Goal: Task Accomplishment & Management: Complete application form

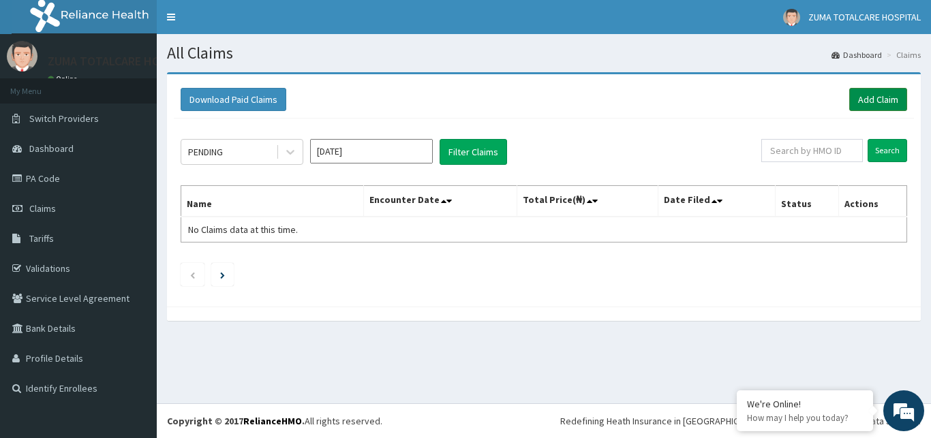
click at [856, 101] on link "Add Claim" at bounding box center [878, 99] width 58 height 23
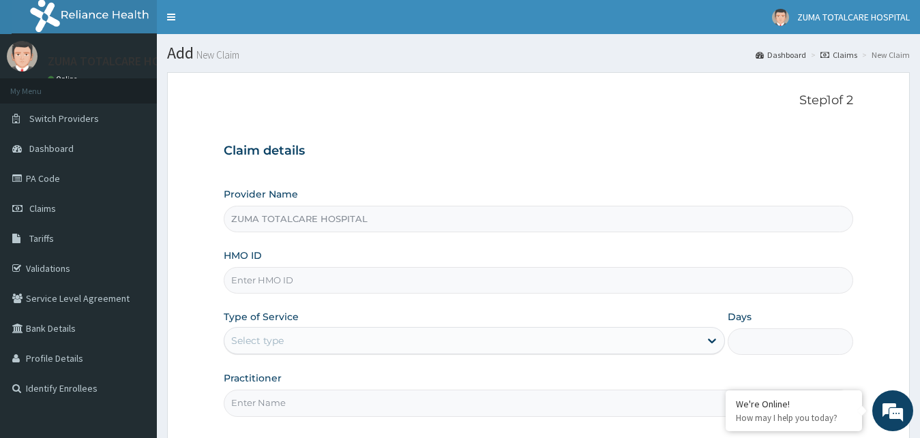
drag, startPoint x: 0, startPoint y: 0, endPoint x: 429, endPoint y: 259, distance: 501.0
click at [429, 232] on input "ZUMA TOTALCARE HOSPITAL" at bounding box center [539, 219] width 630 height 27
click at [397, 288] on input "HMO ID" at bounding box center [539, 280] width 630 height 27
type input "SUT/10193/A"
click at [348, 342] on div "Select type" at bounding box center [462, 341] width 476 height 22
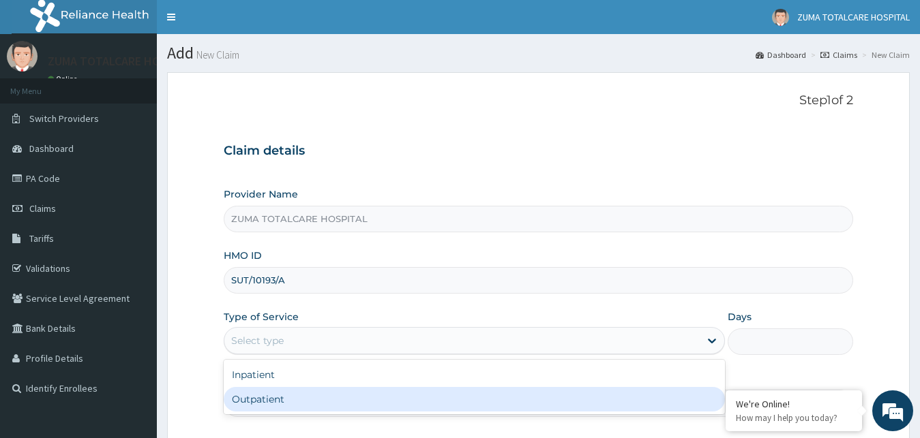
click at [331, 410] on div "Outpatient" at bounding box center [475, 399] width 502 height 25
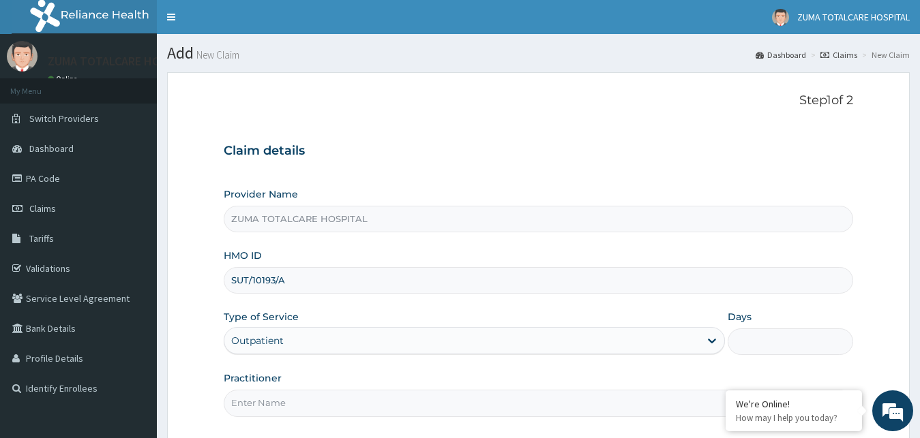
type input "1"
click at [562, 412] on input "Practitioner" at bounding box center [539, 403] width 630 height 27
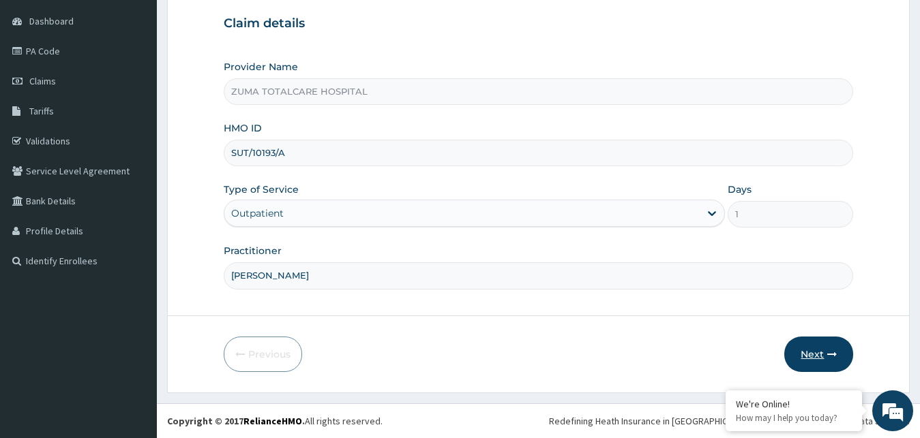
type input "[PERSON_NAME]"
click at [824, 357] on button "Next" at bounding box center [818, 354] width 69 height 35
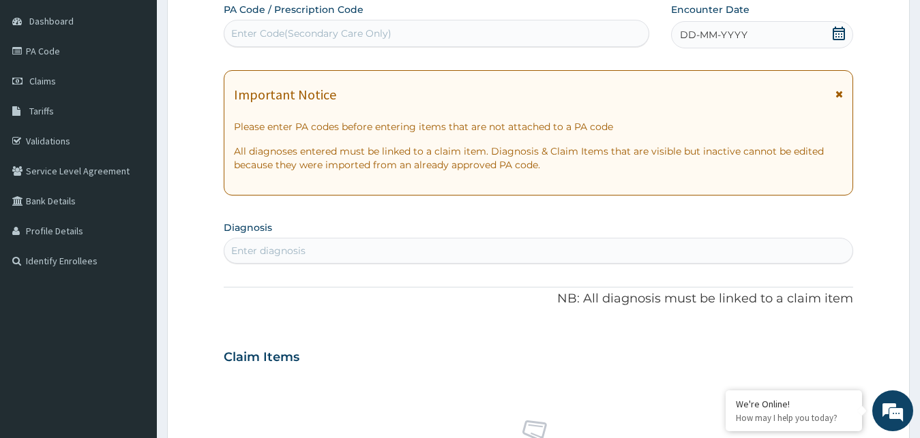
click at [835, 33] on icon at bounding box center [839, 34] width 14 height 14
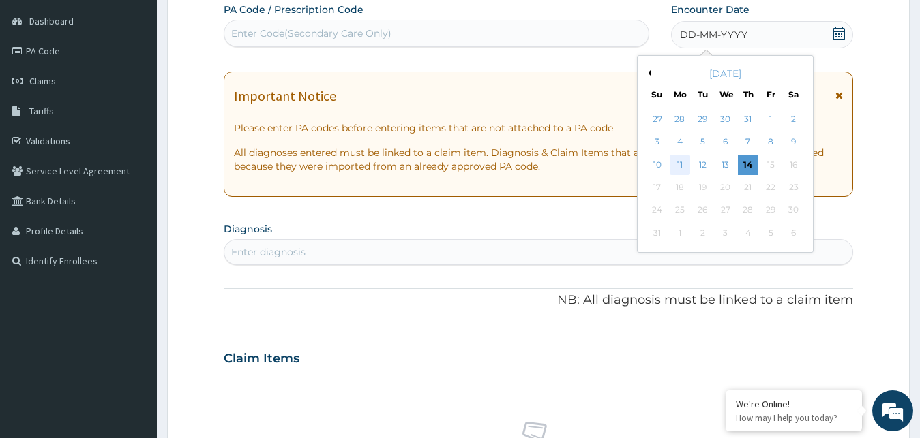
click at [683, 165] on div "11" at bounding box center [679, 165] width 20 height 20
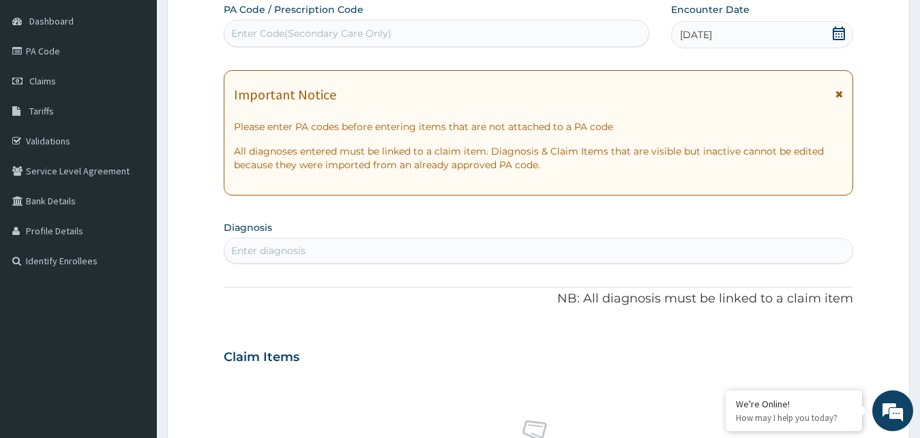
click at [537, 252] on div "Enter diagnosis" at bounding box center [538, 251] width 629 height 22
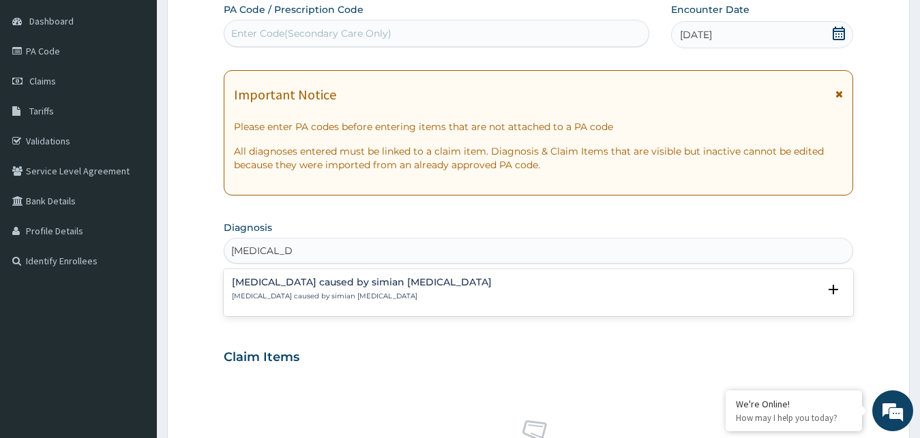
type input "PLASMODI"
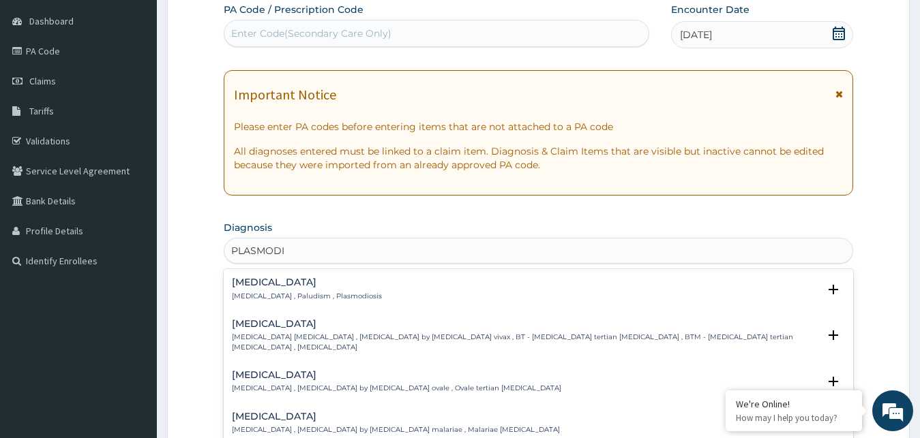
click at [365, 299] on div "[MEDICAL_DATA] [MEDICAL_DATA] , Paludism , Plasmodiosis" at bounding box center [539, 289] width 614 height 24
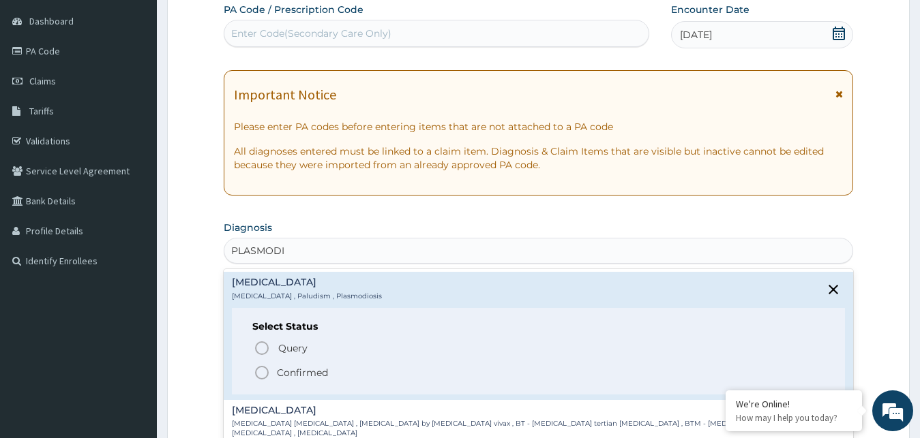
click at [262, 370] on icon "status option filled" at bounding box center [262, 373] width 16 height 16
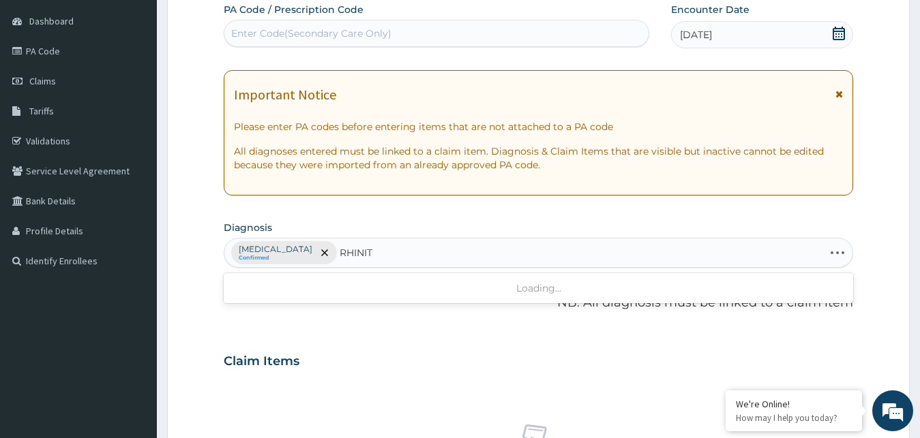
type input "RHINITI"
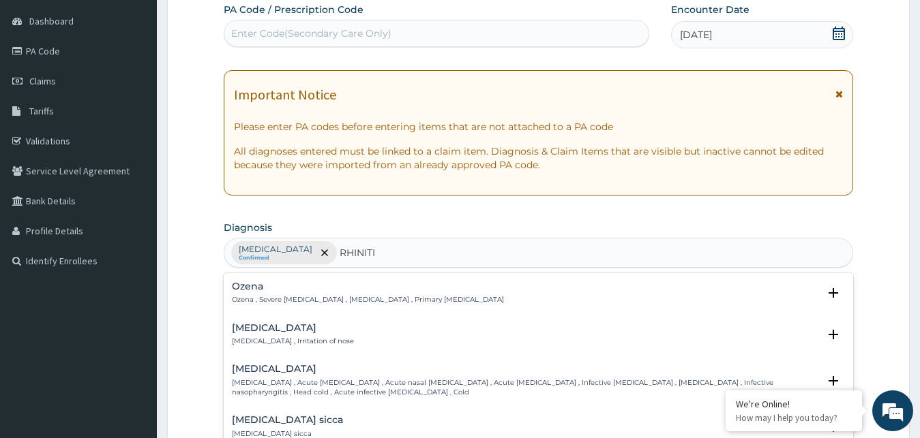
click at [293, 331] on h4 "[MEDICAL_DATA]" at bounding box center [293, 328] width 122 height 10
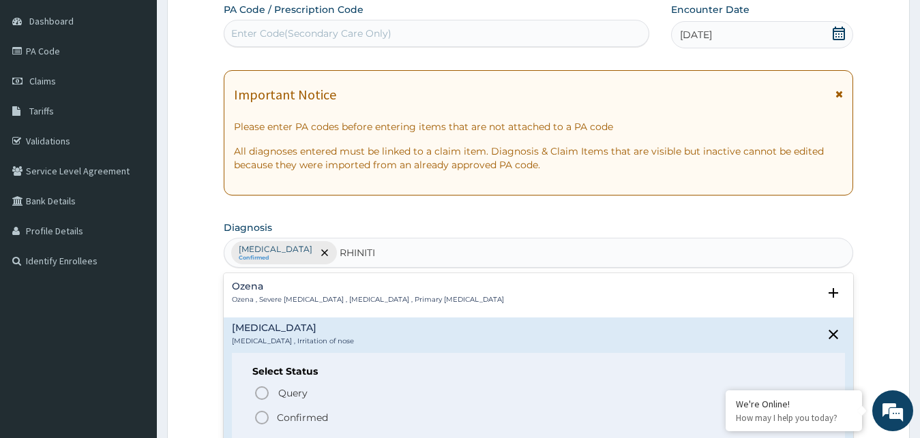
click at [262, 422] on icon "status option filled" at bounding box center [262, 418] width 16 height 16
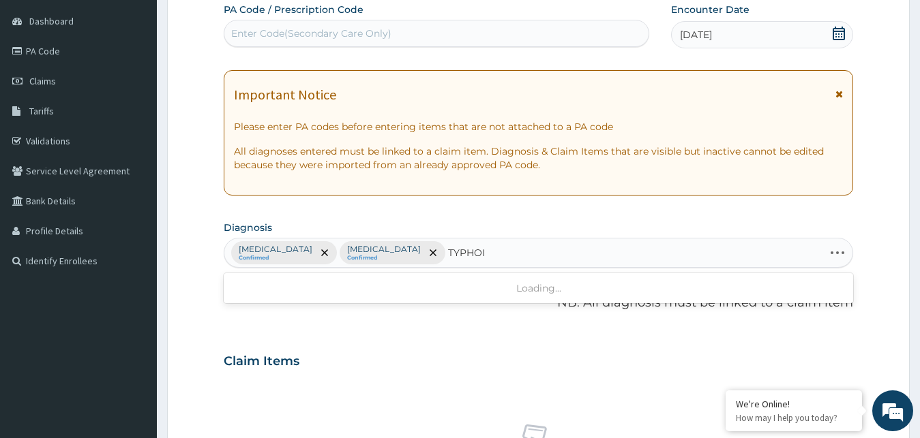
type input "[MEDICAL_DATA]"
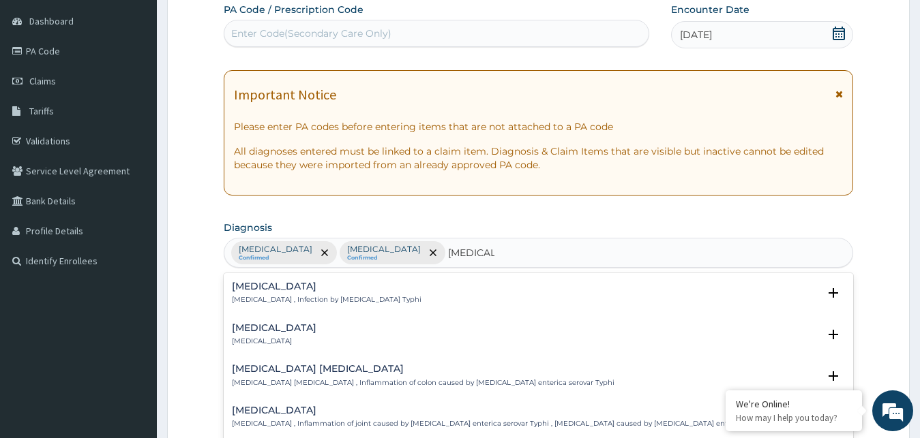
click at [352, 301] on p "[MEDICAL_DATA] , Infection by [MEDICAL_DATA] Typhi" at bounding box center [327, 300] width 190 height 10
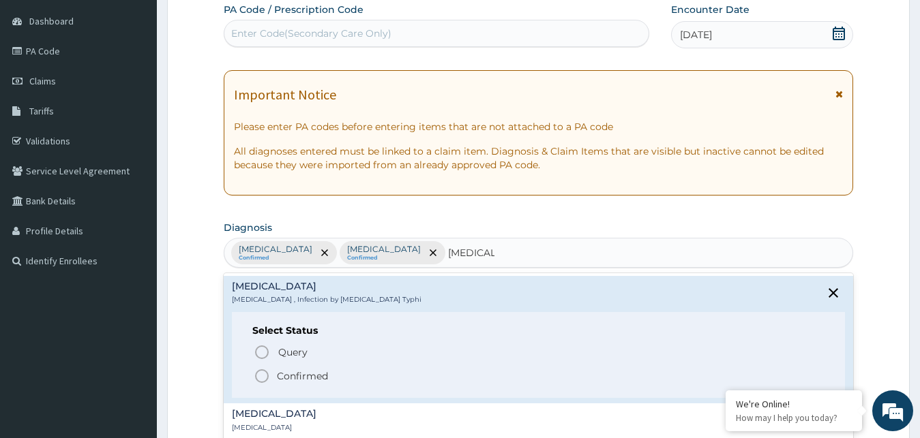
click at [265, 378] on icon "status option filled" at bounding box center [262, 376] width 16 height 16
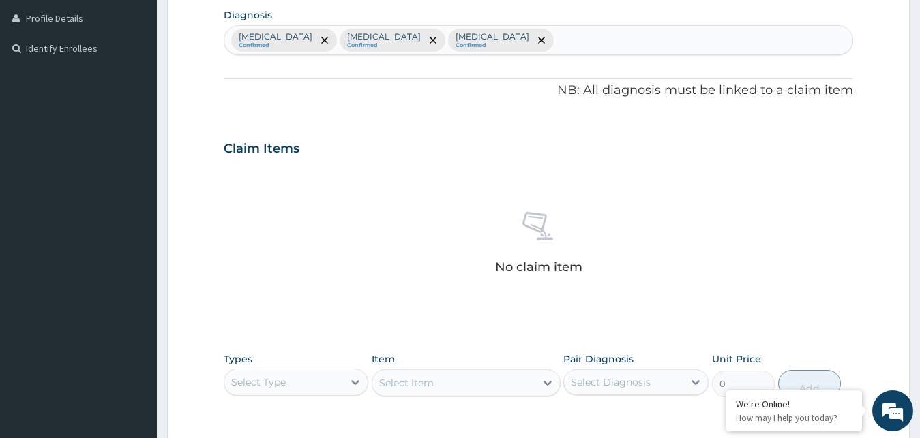
scroll to position [543, 0]
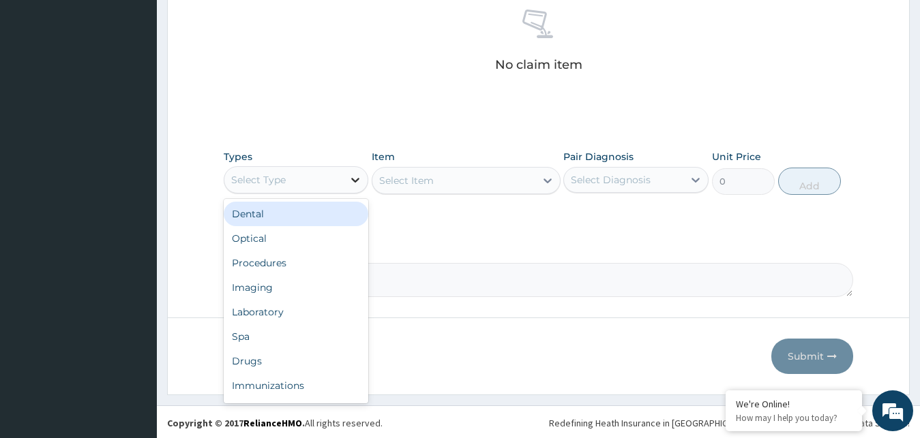
click at [356, 180] on icon at bounding box center [355, 180] width 8 height 5
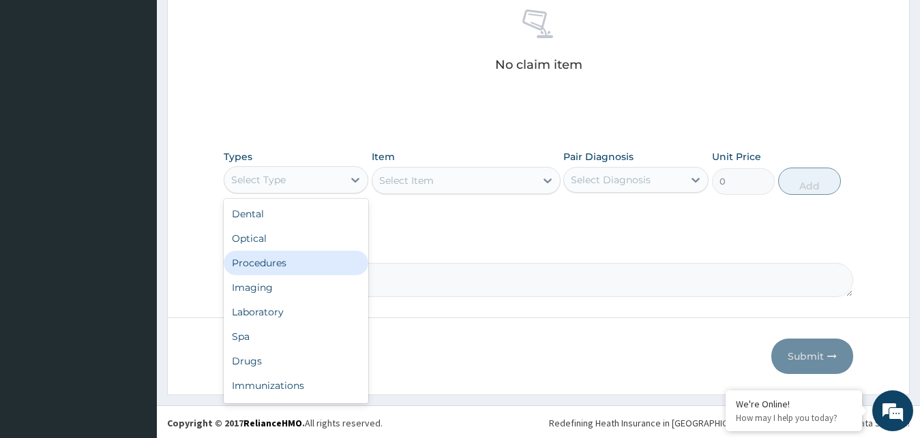
click at [284, 267] on div "Procedures" at bounding box center [296, 263] width 145 height 25
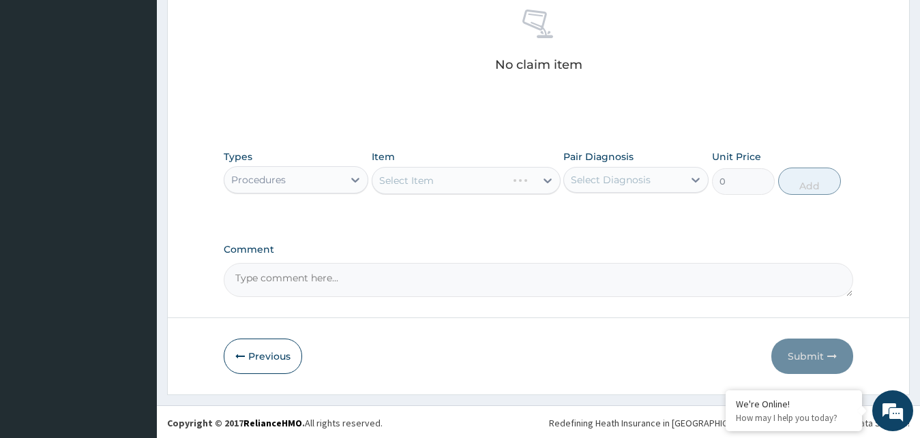
click at [545, 179] on div "Select Item" at bounding box center [466, 180] width 189 height 27
click at [548, 181] on icon at bounding box center [547, 181] width 8 height 5
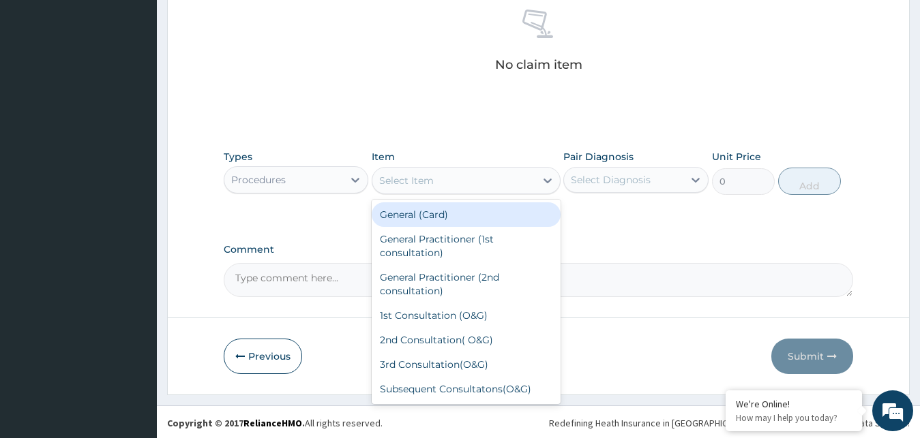
click at [519, 211] on div "General (Card)" at bounding box center [466, 214] width 189 height 25
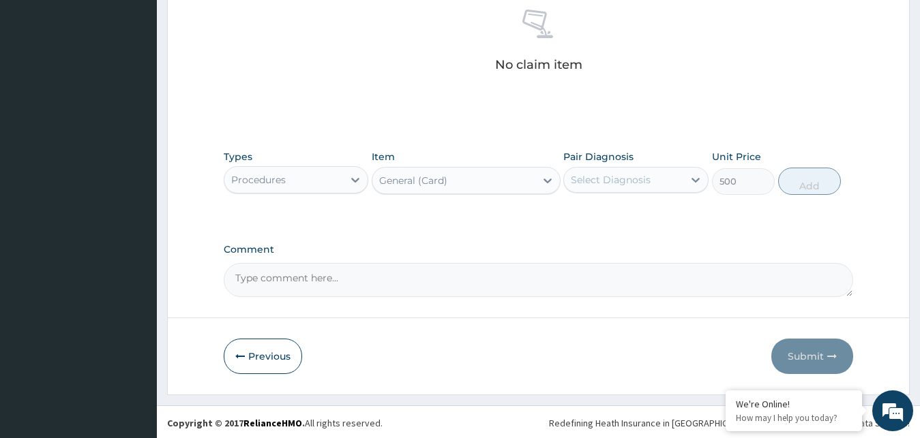
type input "500"
click at [697, 178] on icon at bounding box center [696, 180] width 14 height 14
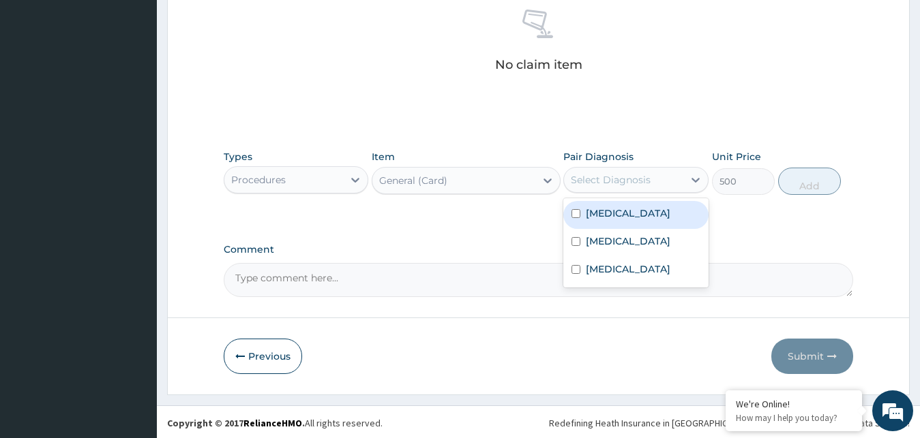
click at [663, 217] on div "[MEDICAL_DATA]" at bounding box center [635, 215] width 145 height 28
checkbox input "true"
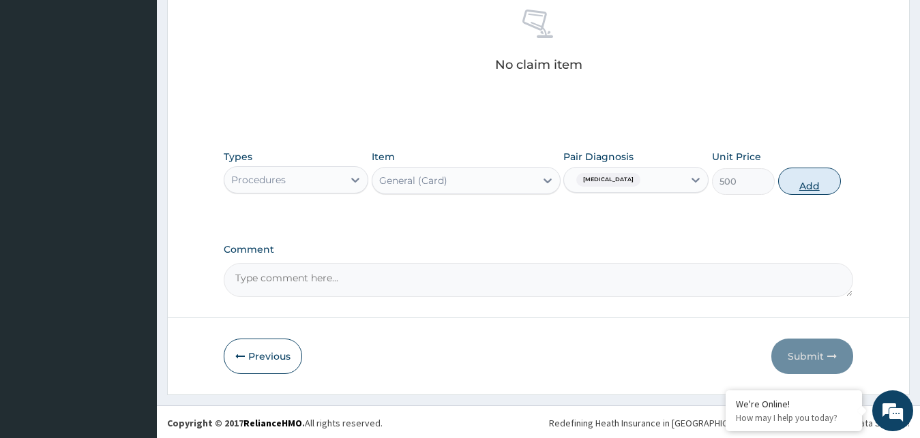
click at [805, 179] on button "Add" at bounding box center [809, 181] width 63 height 27
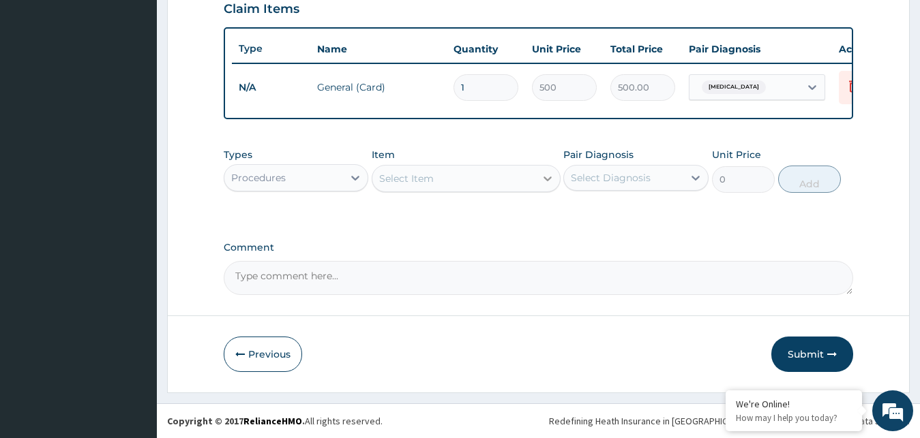
click at [545, 181] on icon at bounding box center [548, 179] width 14 height 14
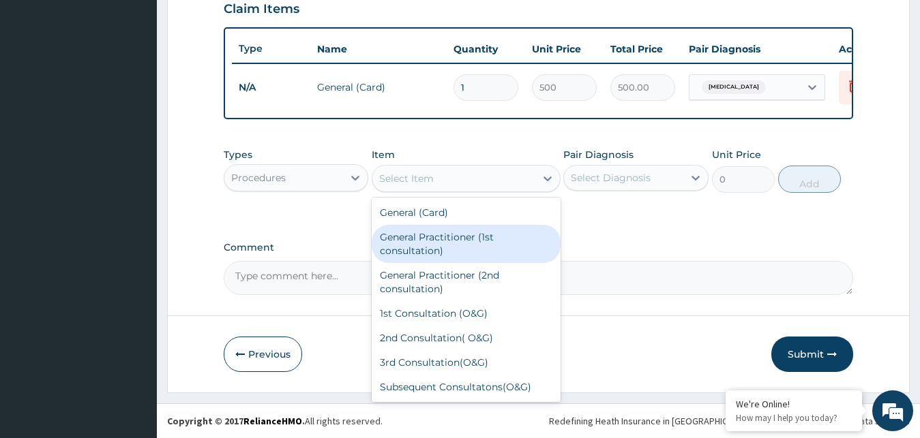
click at [514, 249] on div "General Practitioner (1st consultation)" at bounding box center [466, 244] width 189 height 38
type input "1500"
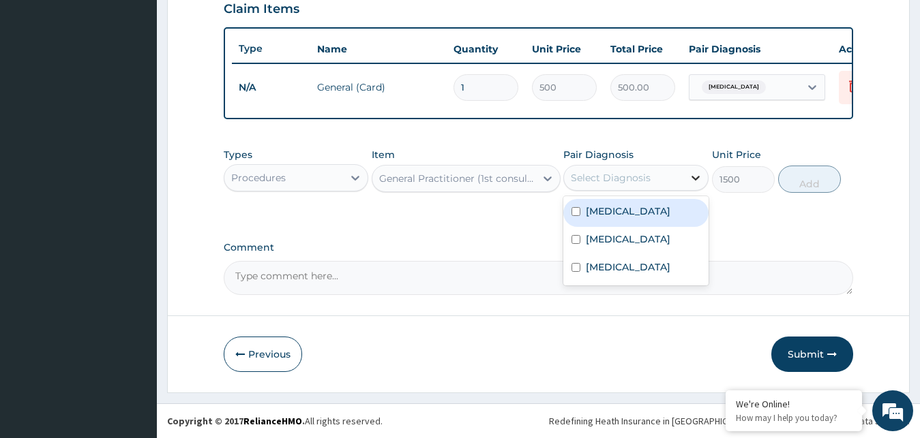
click at [692, 181] on icon at bounding box center [696, 178] width 14 height 14
click at [656, 220] on div "[MEDICAL_DATA]" at bounding box center [635, 213] width 145 height 28
checkbox input "true"
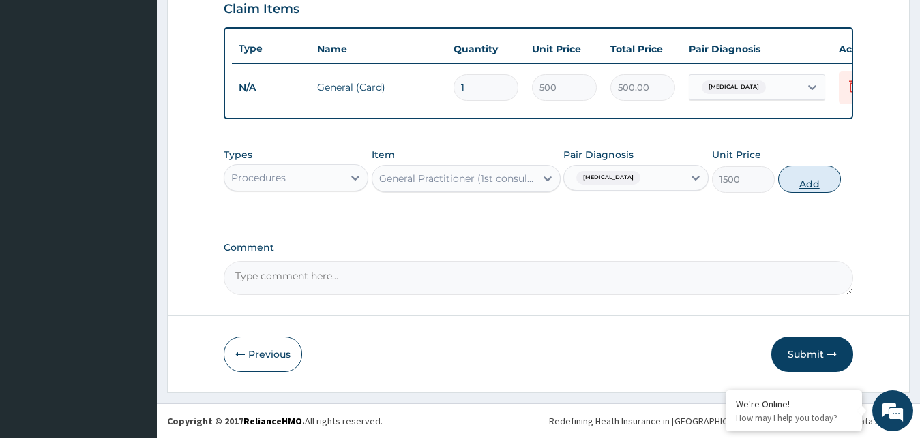
click at [814, 176] on button "Add" at bounding box center [809, 179] width 63 height 27
type input "0"
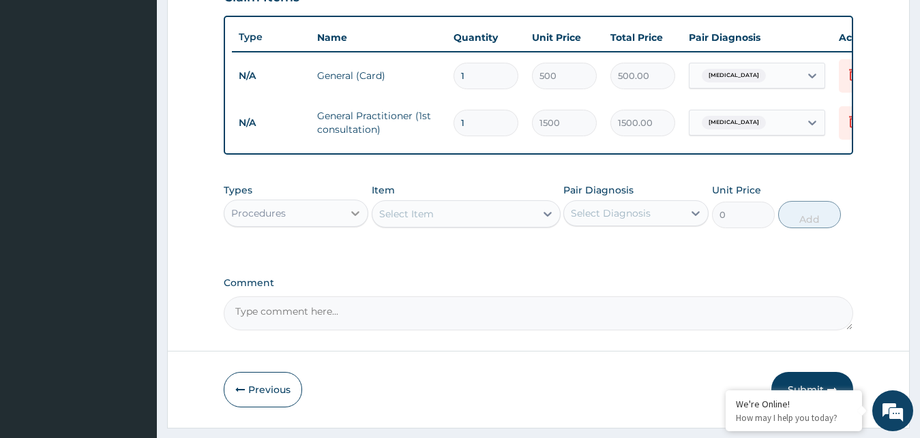
click at [355, 220] on icon at bounding box center [355, 214] width 14 height 14
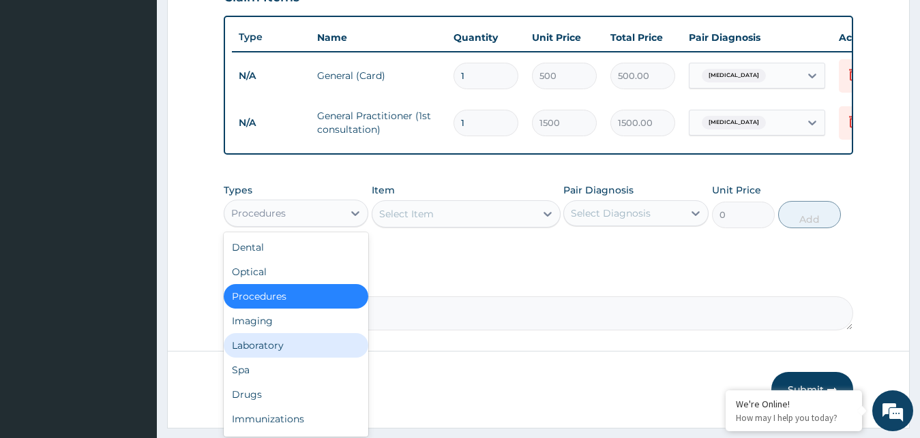
click at [301, 358] on div "Laboratory" at bounding box center [296, 345] width 145 height 25
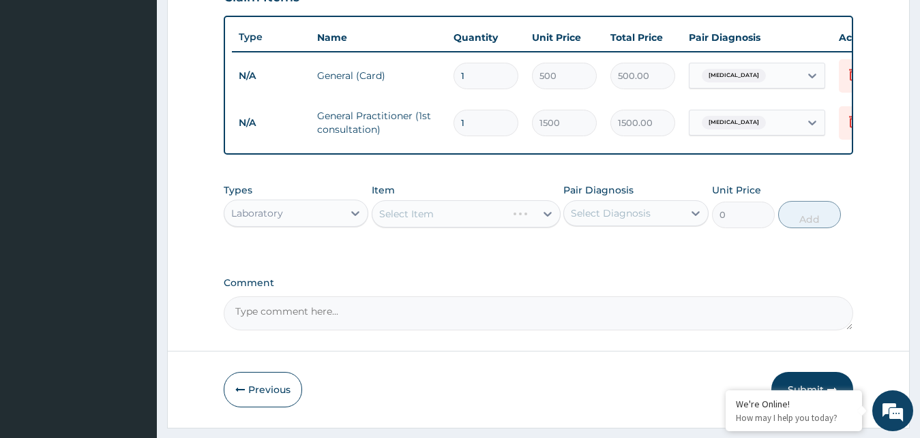
click at [487, 228] on div "Select Item" at bounding box center [466, 213] width 189 height 27
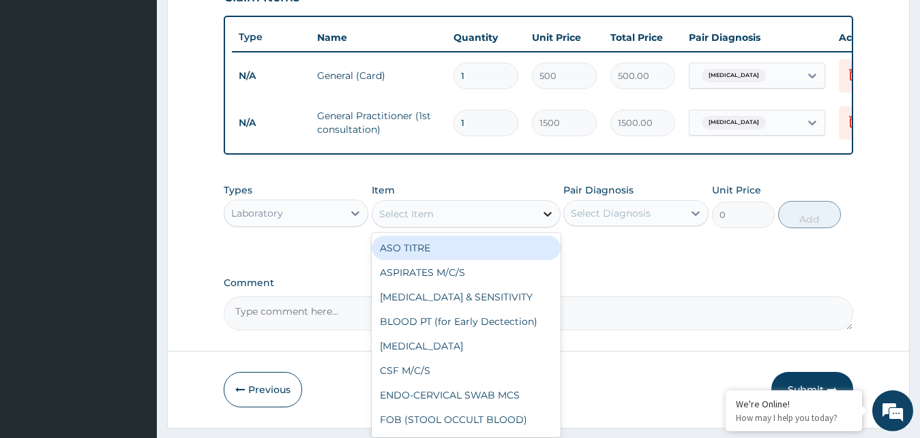
click at [549, 221] on icon at bounding box center [548, 214] width 14 height 14
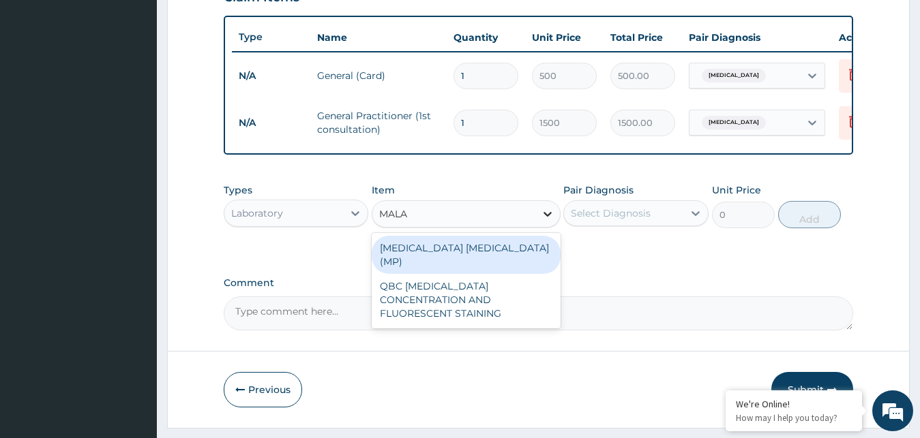
type input "MALAR"
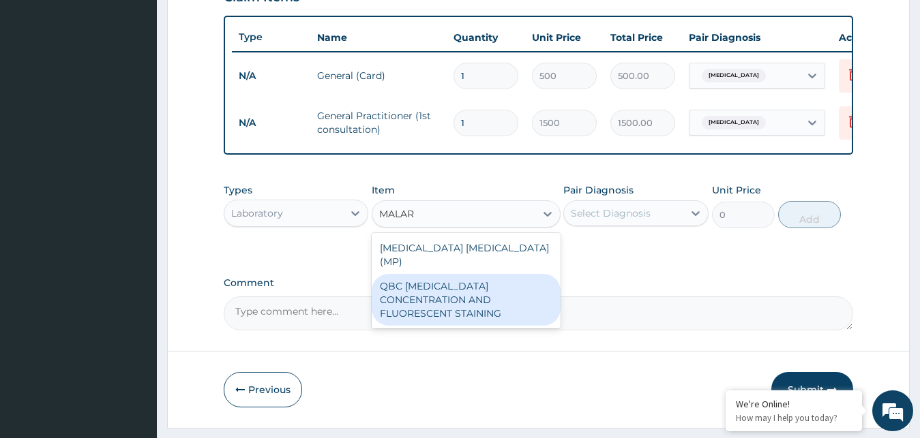
click at [508, 294] on div "QBC [MEDICAL_DATA] CONCENTRATION AND FLUORESCENT STAINING" at bounding box center [466, 300] width 189 height 52
type input "1200"
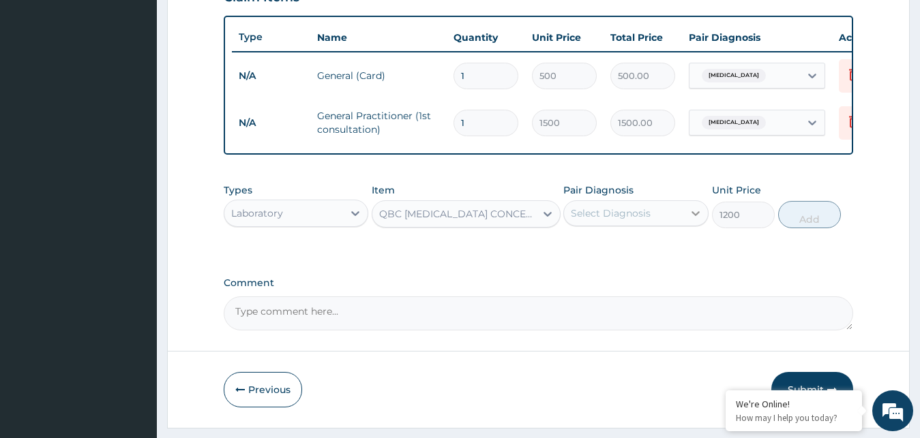
click at [694, 220] on icon at bounding box center [696, 214] width 14 height 14
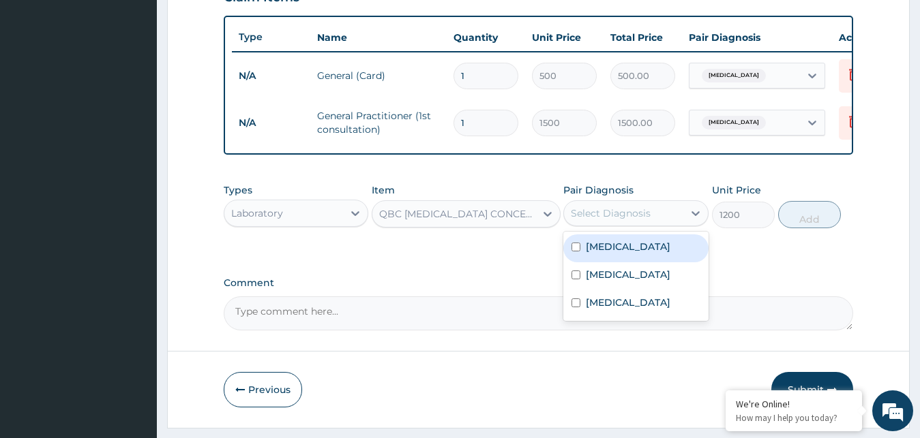
click at [654, 260] on div "[MEDICAL_DATA]" at bounding box center [635, 249] width 145 height 28
checkbox input "true"
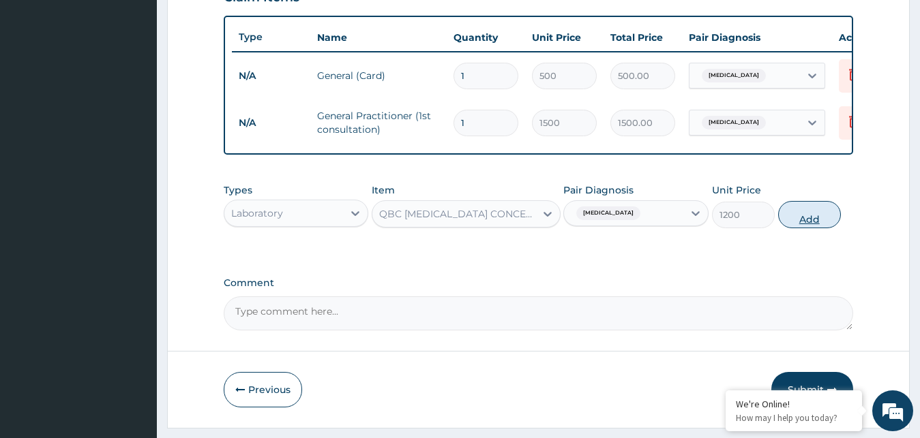
click at [816, 221] on button "Add" at bounding box center [809, 214] width 63 height 27
type input "0"
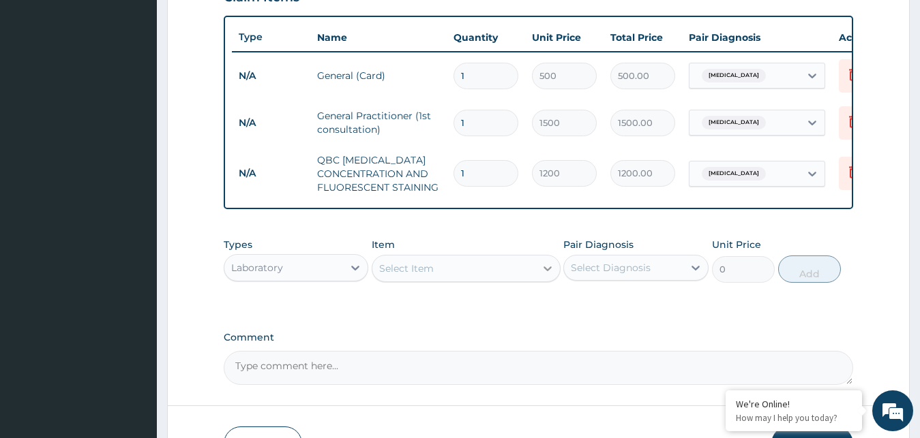
click at [544, 275] on icon at bounding box center [548, 269] width 14 height 14
click at [492, 280] on div "Select Item" at bounding box center [453, 269] width 163 height 22
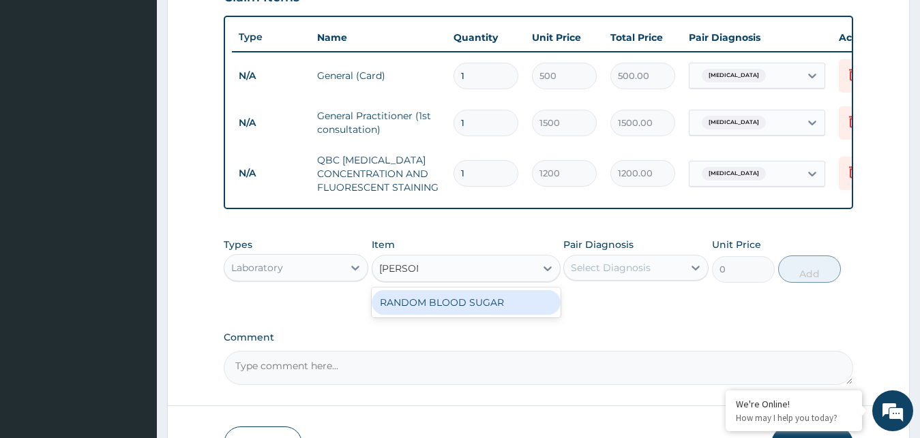
type input "RANDOM"
click at [487, 311] on div "RANDOM BLOOD SUGAR" at bounding box center [466, 302] width 189 height 25
type input "240"
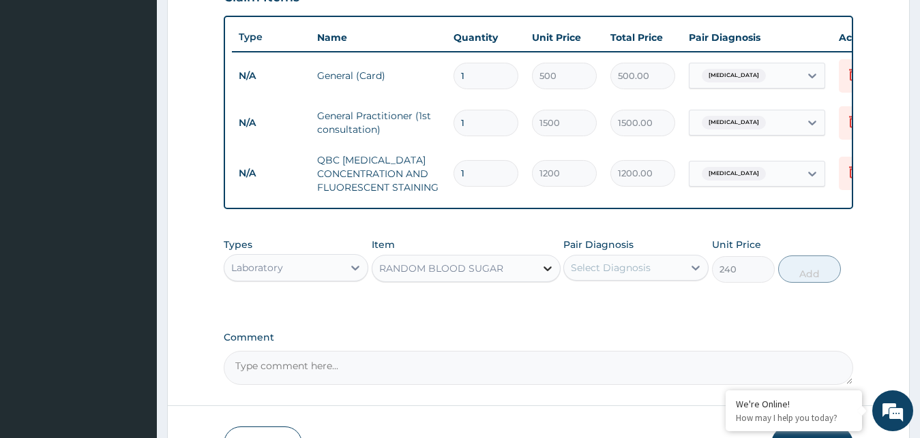
click at [547, 275] on icon at bounding box center [548, 269] width 14 height 14
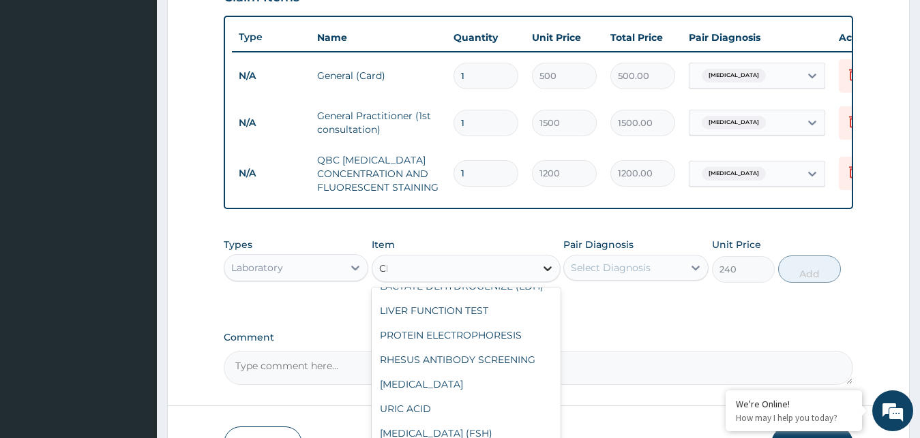
scroll to position [0, 0]
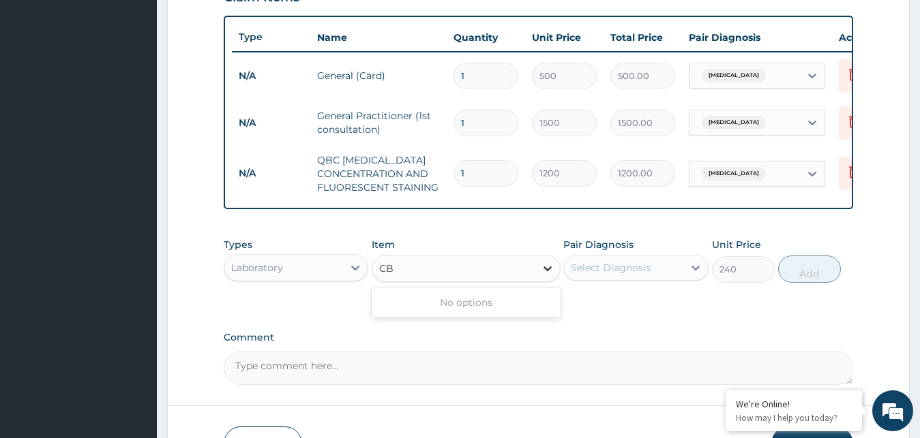
type input "C"
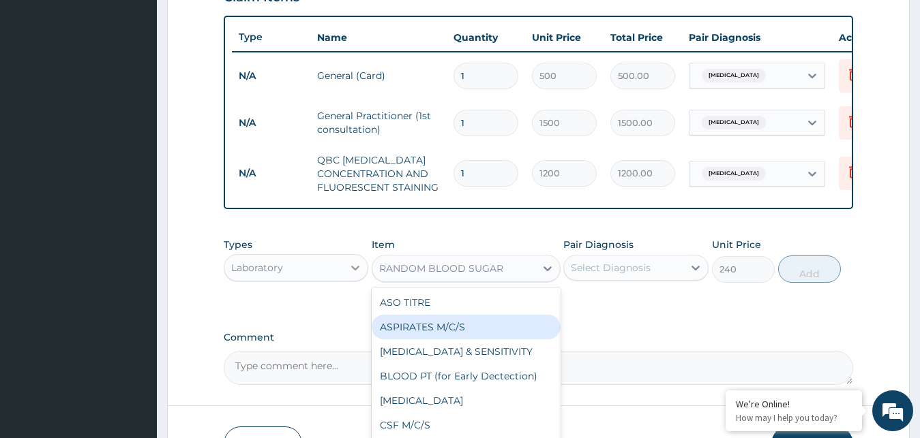
click at [357, 275] on icon at bounding box center [355, 268] width 14 height 14
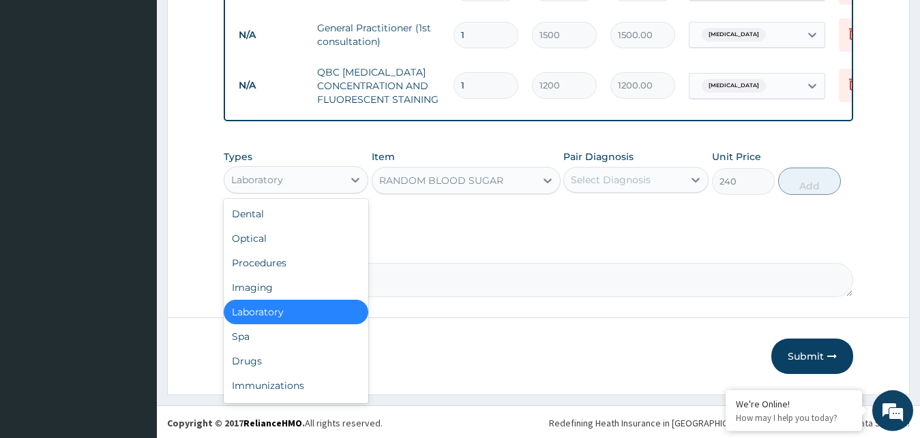
scroll to position [593, 0]
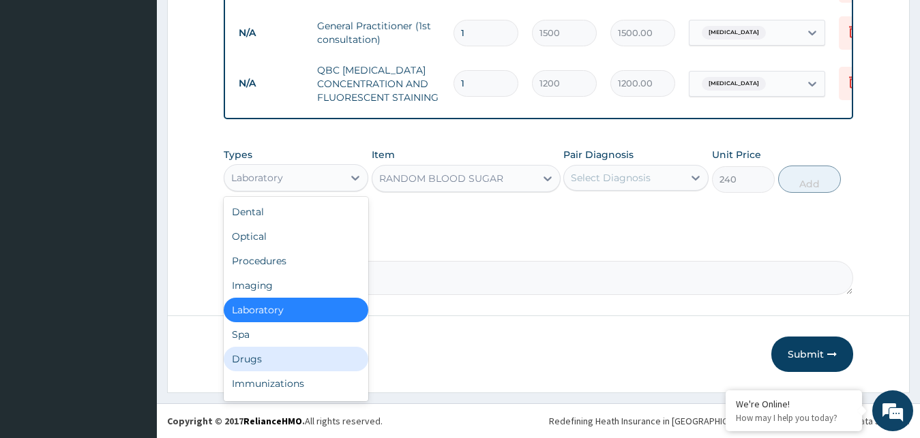
click at [281, 356] on div "Drugs" at bounding box center [296, 359] width 145 height 25
type input "0"
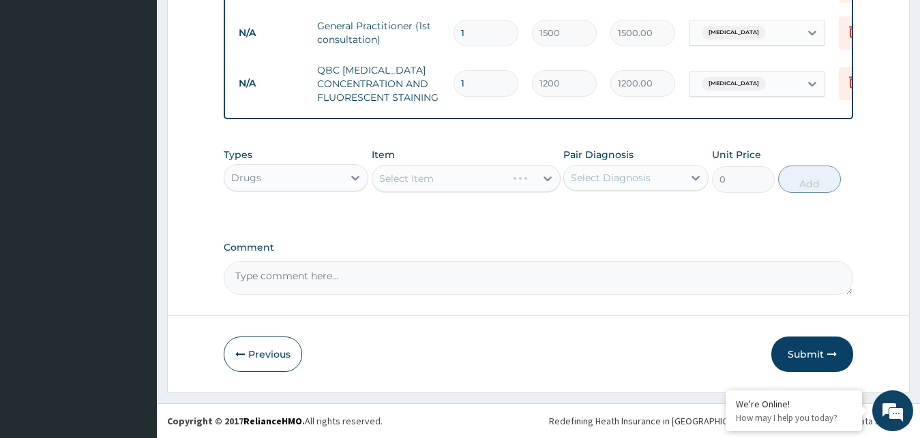
click at [547, 179] on div "Select Item" at bounding box center [466, 178] width 189 height 27
click at [547, 179] on icon at bounding box center [547, 179] width 8 height 5
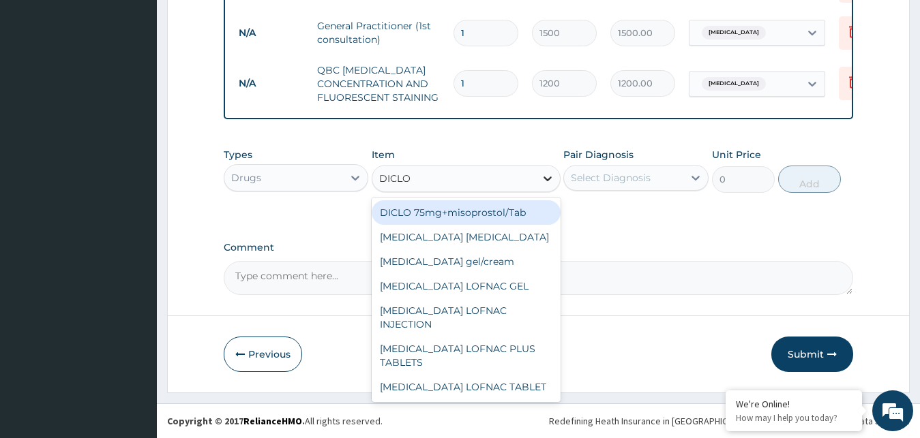
type input "DICLOF"
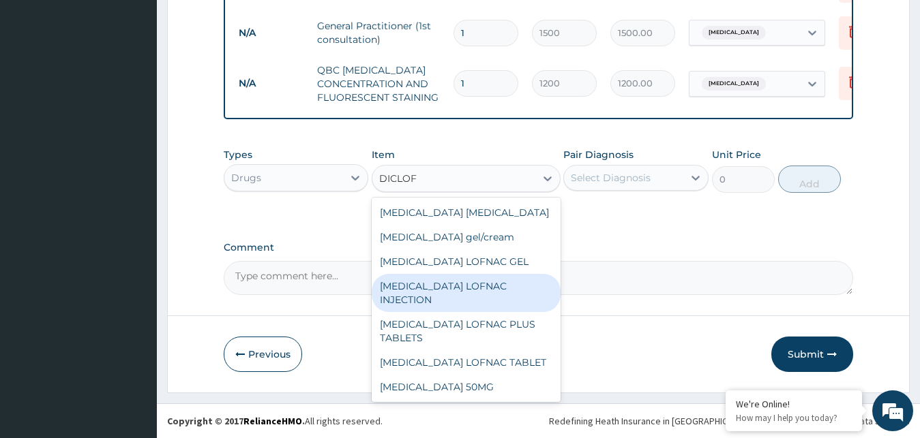
click at [512, 284] on div "[MEDICAL_DATA] LOFNAC INJECTION" at bounding box center [466, 293] width 189 height 38
type input "52.5"
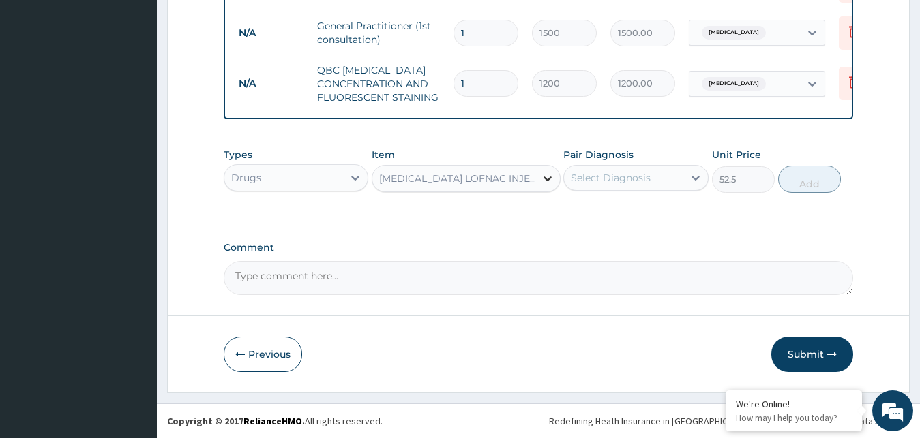
click at [547, 177] on icon at bounding box center [548, 179] width 14 height 14
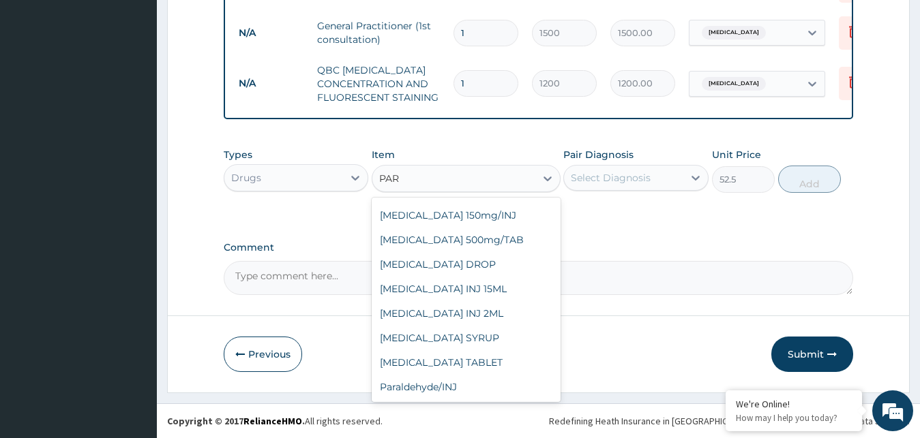
scroll to position [0, 0]
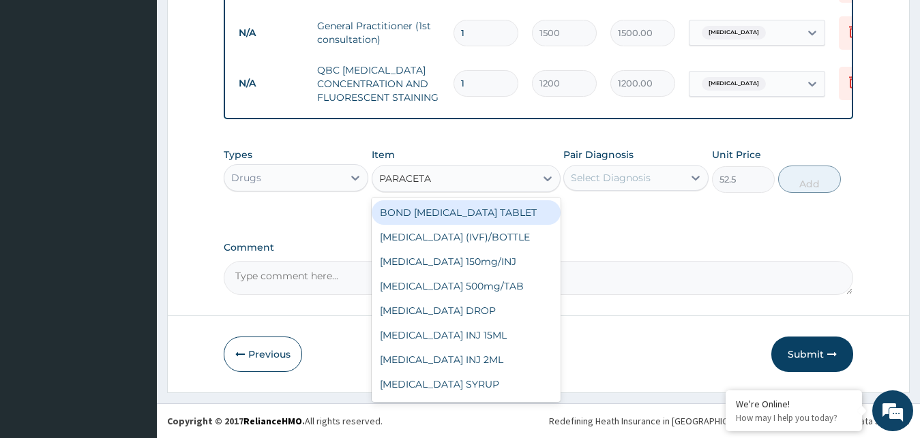
type input "PARACETAM"
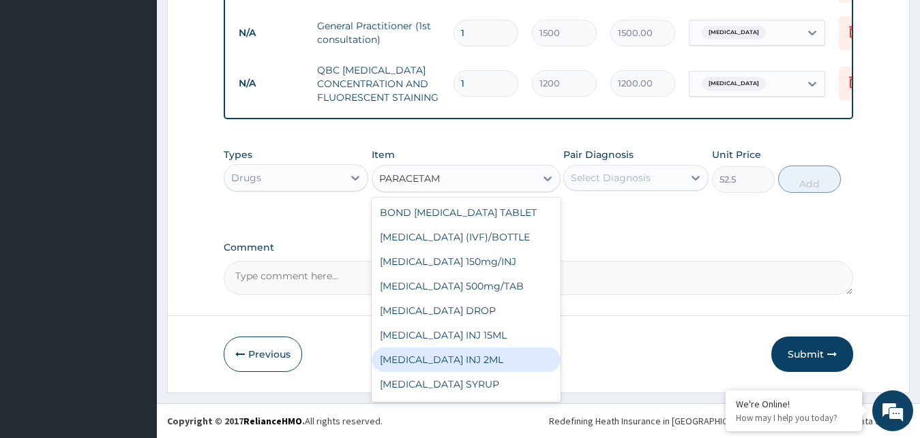
click at [483, 357] on div "[MEDICAL_DATA] INJ 2ML" at bounding box center [466, 360] width 189 height 25
type input "210"
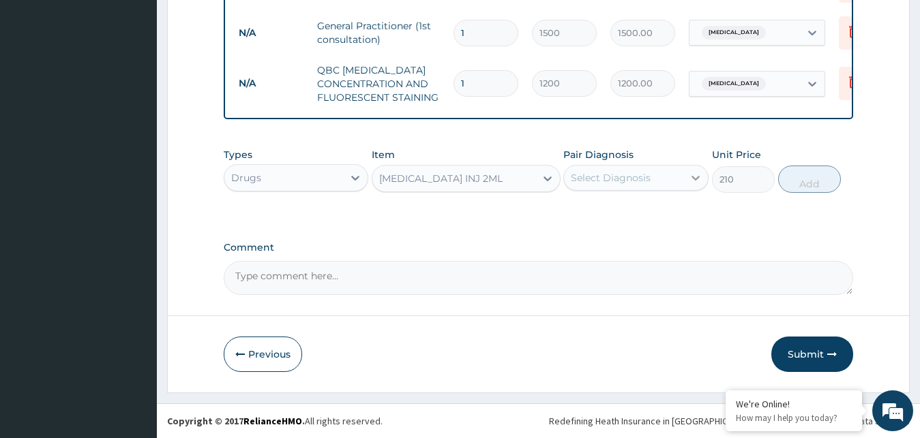
click at [693, 178] on icon at bounding box center [695, 178] width 8 height 5
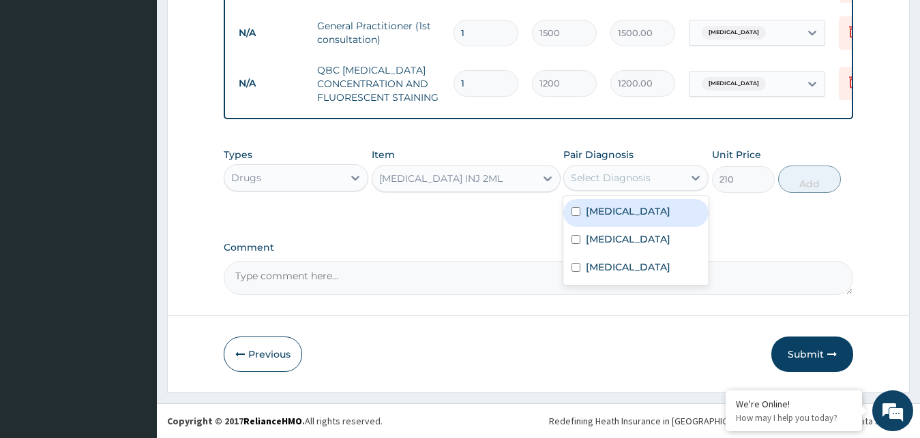
click at [673, 204] on div "[MEDICAL_DATA]" at bounding box center [635, 213] width 145 height 28
checkbox input "true"
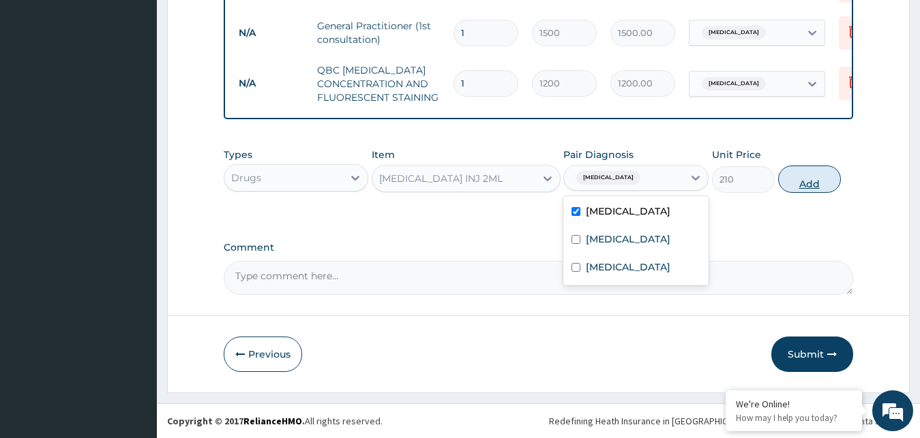
click at [796, 183] on button "Add" at bounding box center [809, 179] width 63 height 27
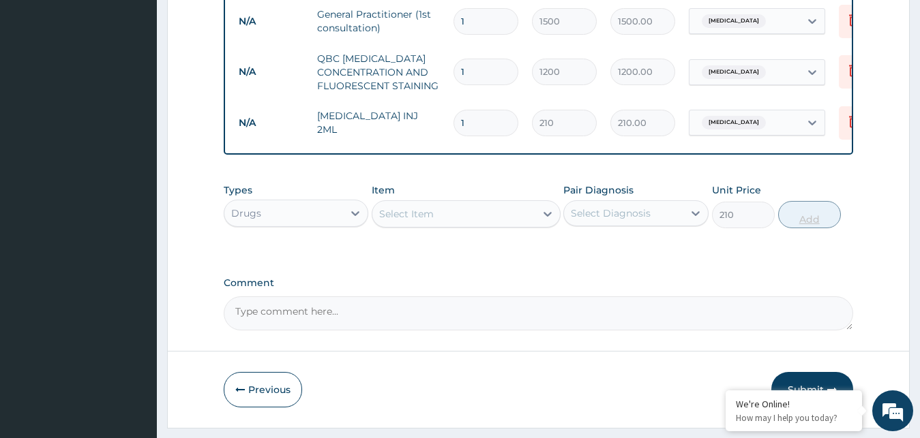
type input "0"
click at [471, 122] on input "1" at bounding box center [485, 123] width 65 height 27
type input "0.00"
type input "6"
type input "1260.00"
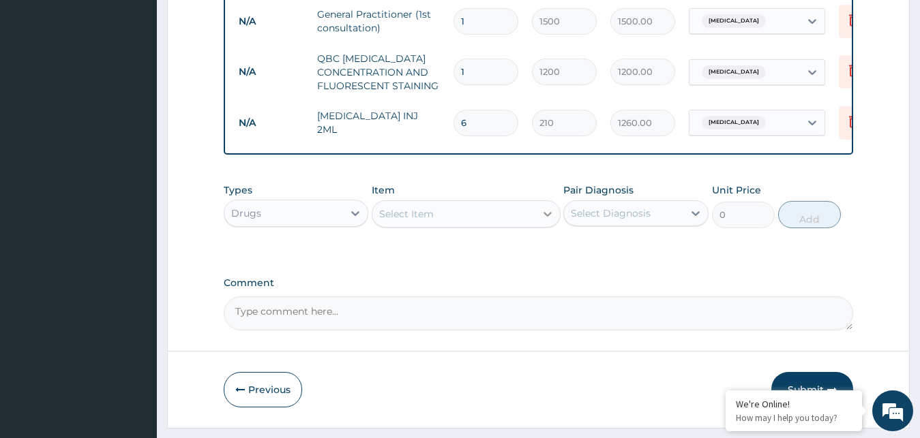
type input "6"
click at [546, 217] on icon at bounding box center [547, 214] width 8 height 5
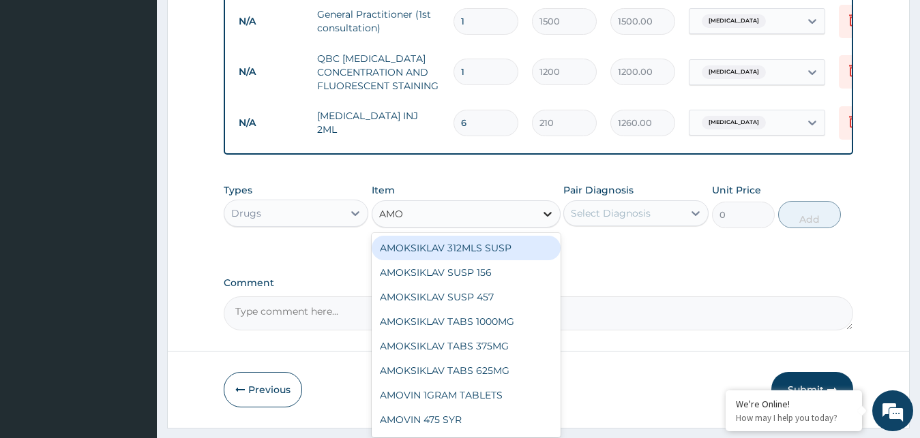
type input "AMOX"
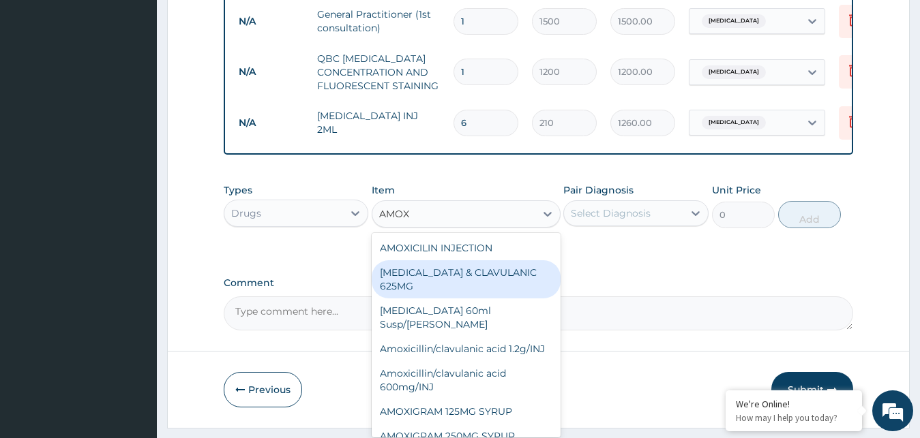
click at [497, 284] on div "[MEDICAL_DATA] & CLAVULANIC 625MG" at bounding box center [466, 279] width 189 height 38
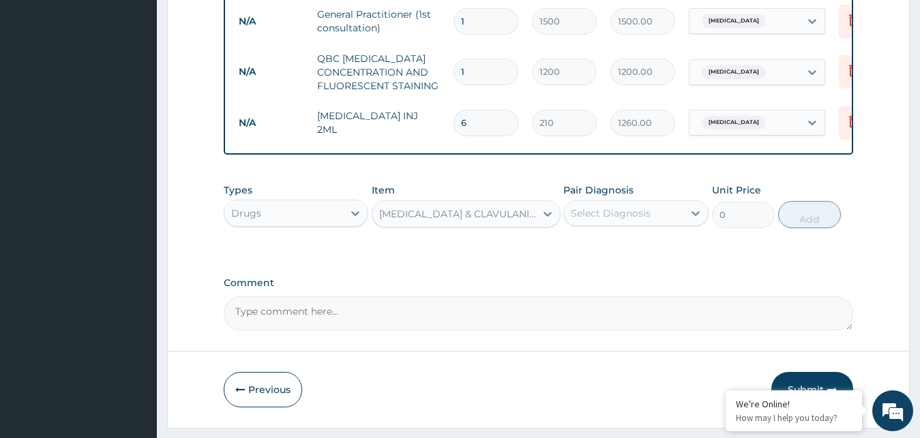
type input "105"
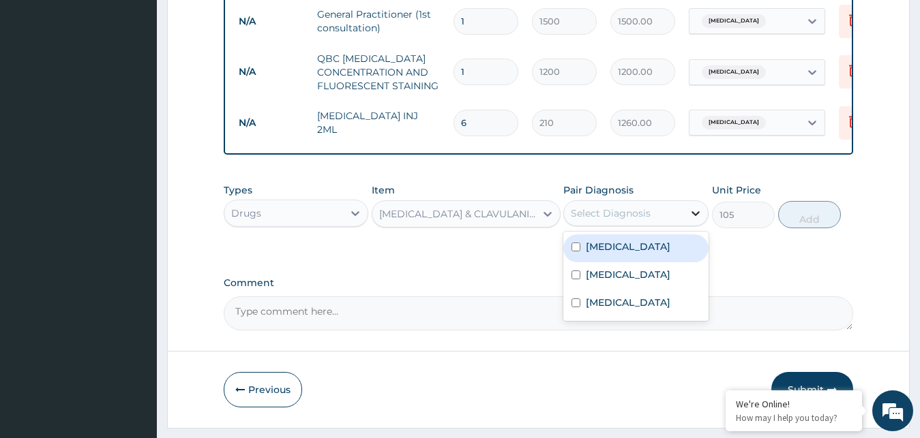
click at [693, 220] on icon at bounding box center [696, 214] width 14 height 14
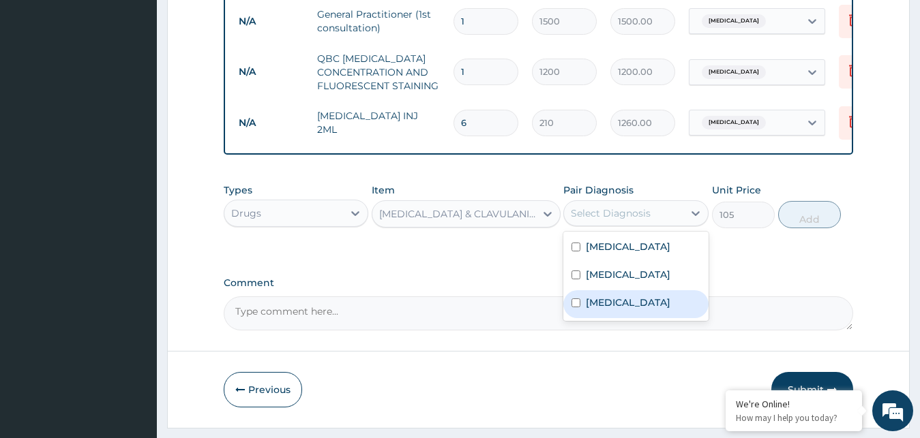
click at [638, 310] on label "[MEDICAL_DATA]" at bounding box center [628, 303] width 85 height 14
checkbox input "true"
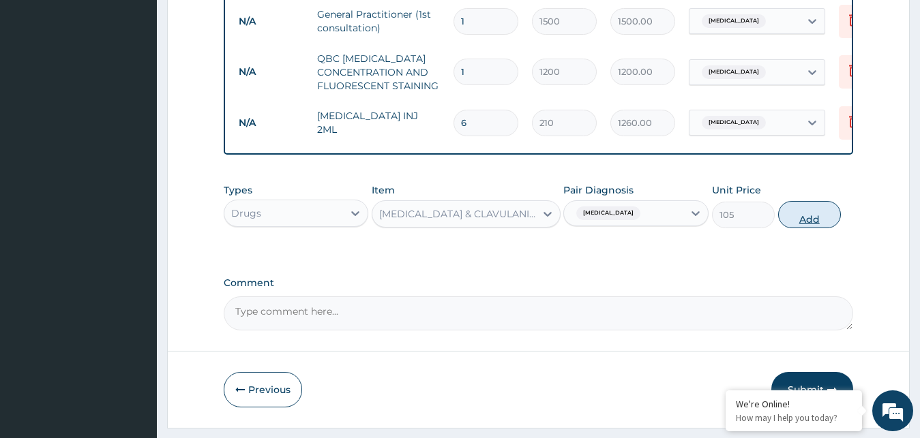
click at [798, 220] on button "Add" at bounding box center [809, 214] width 63 height 27
type input "0"
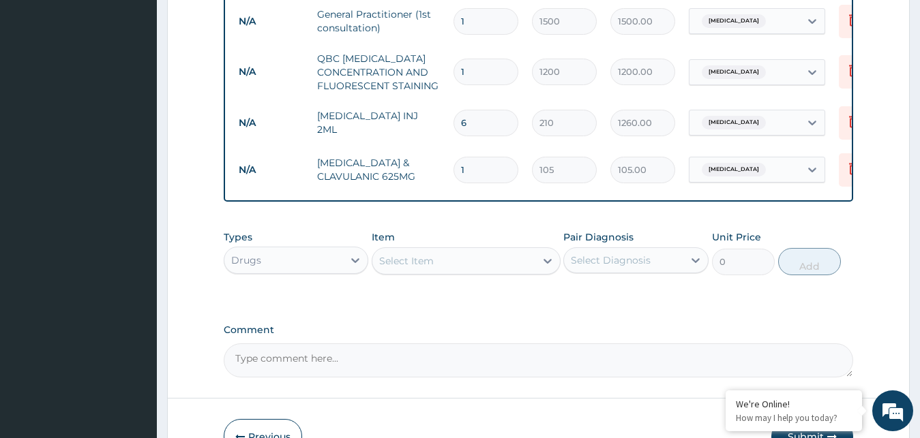
type input "10"
type input "1050.00"
type input "10"
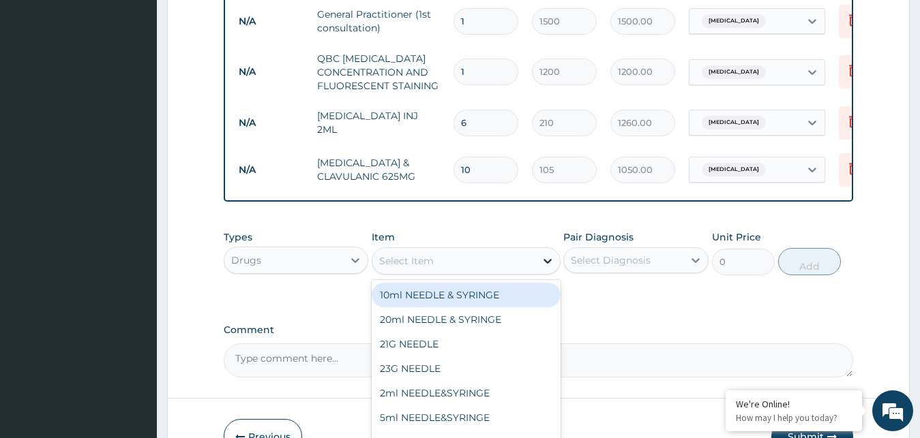
click at [545, 264] on icon at bounding box center [547, 261] width 8 height 5
click at [517, 272] on div "Select Item" at bounding box center [453, 261] width 163 height 22
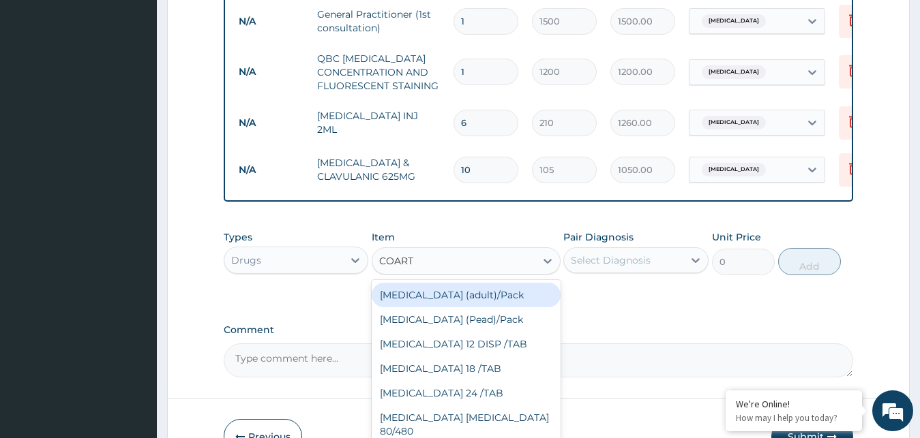
type input "COARTE"
click at [509, 307] on div "[MEDICAL_DATA] (adult)/Pack" at bounding box center [466, 295] width 189 height 25
type input "682.5"
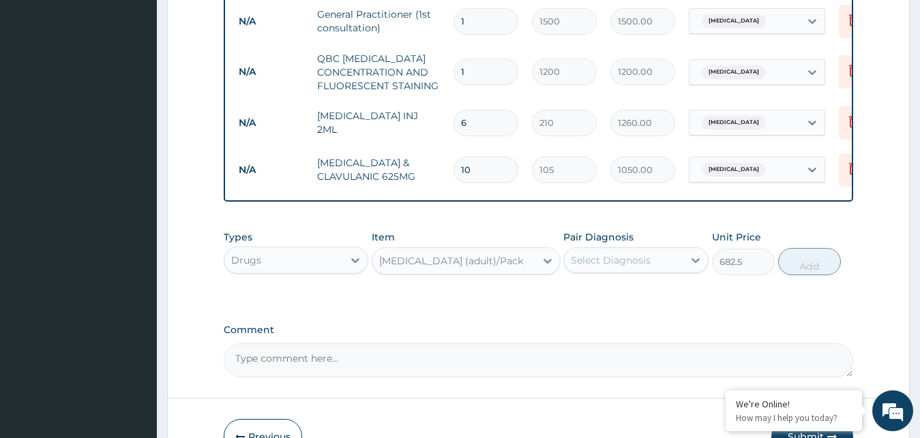
click at [639, 267] on div "Select Diagnosis" at bounding box center [611, 261] width 80 height 14
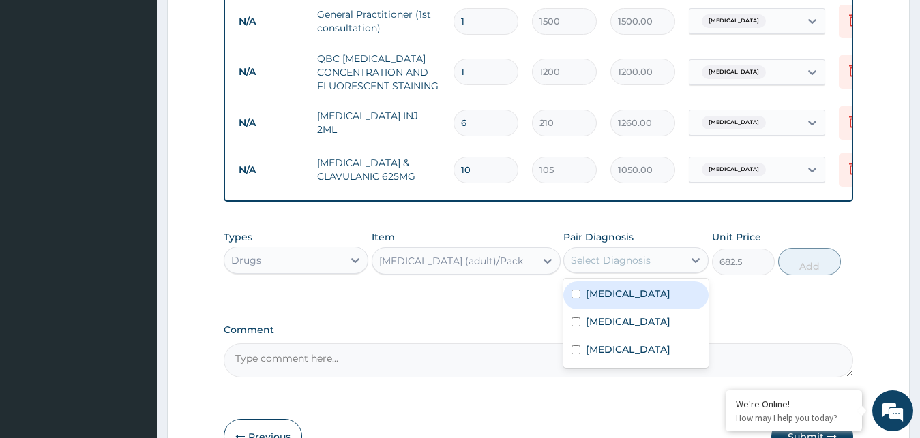
click at [632, 307] on div "[MEDICAL_DATA]" at bounding box center [635, 296] width 145 height 28
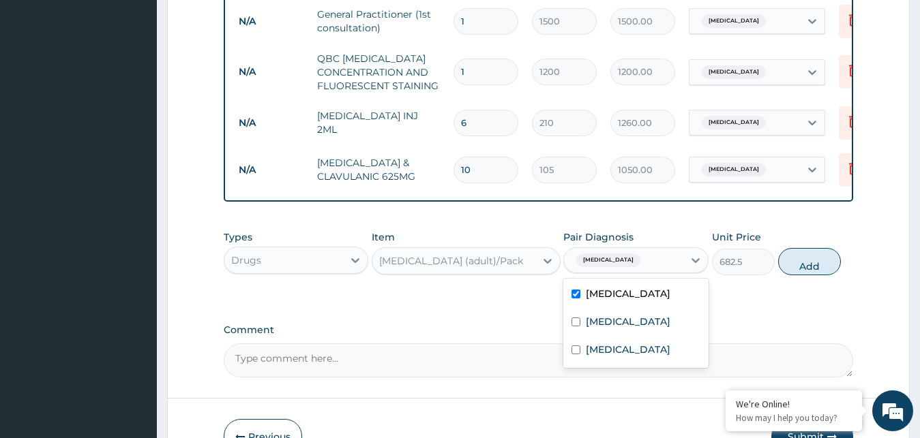
checkbox input "true"
click at [802, 273] on button "Add" at bounding box center [809, 261] width 63 height 27
type input "0"
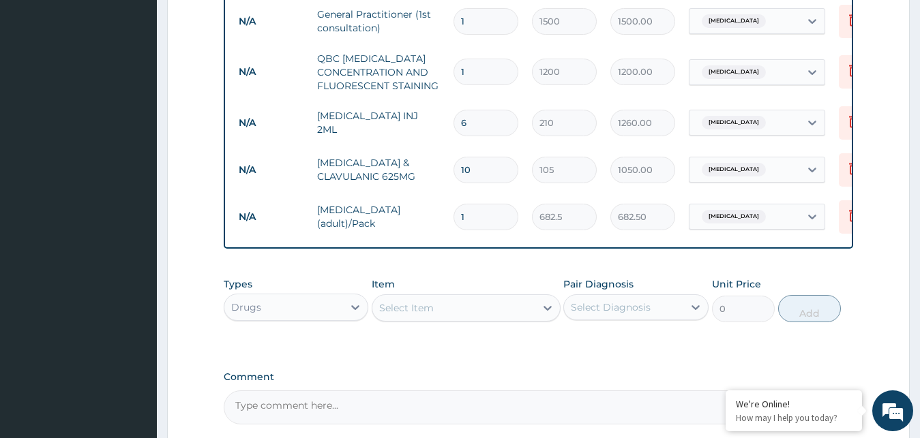
click at [480, 319] on div "Select Item" at bounding box center [453, 308] width 163 height 22
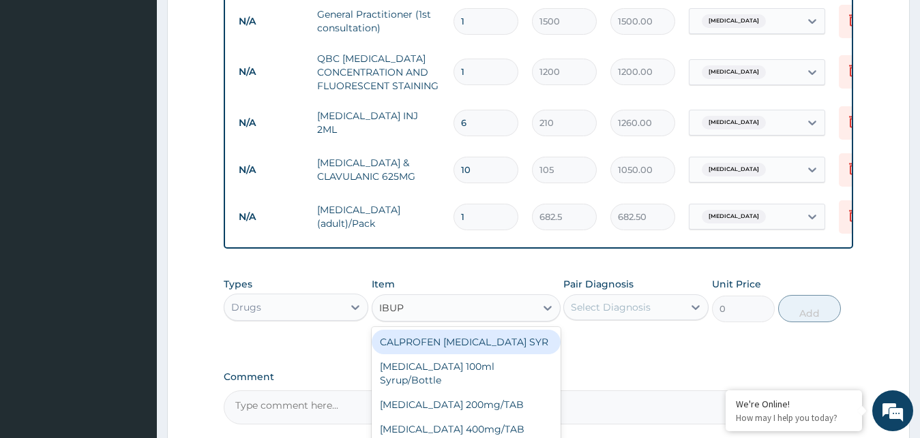
type input "IBUPR"
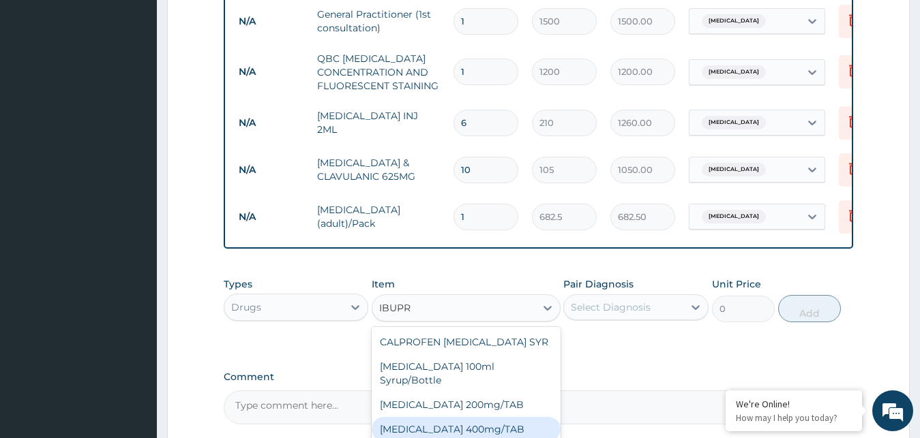
click at [472, 428] on div "[MEDICAL_DATA] 400mg/TAB" at bounding box center [466, 429] width 189 height 25
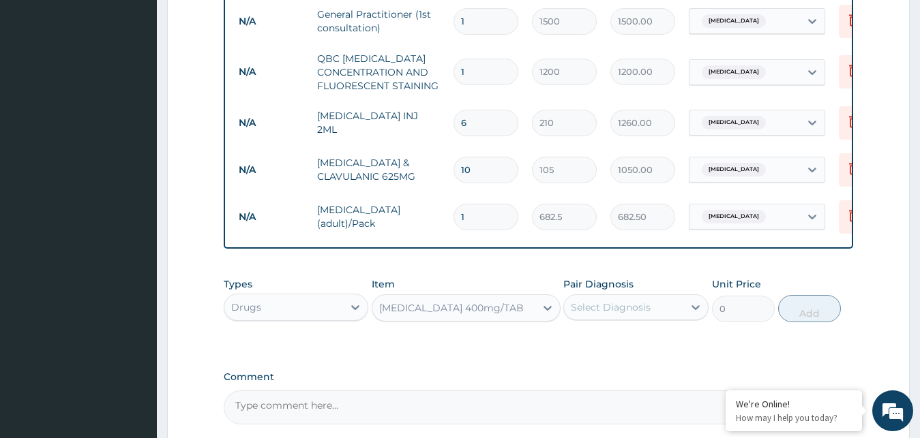
type input "21"
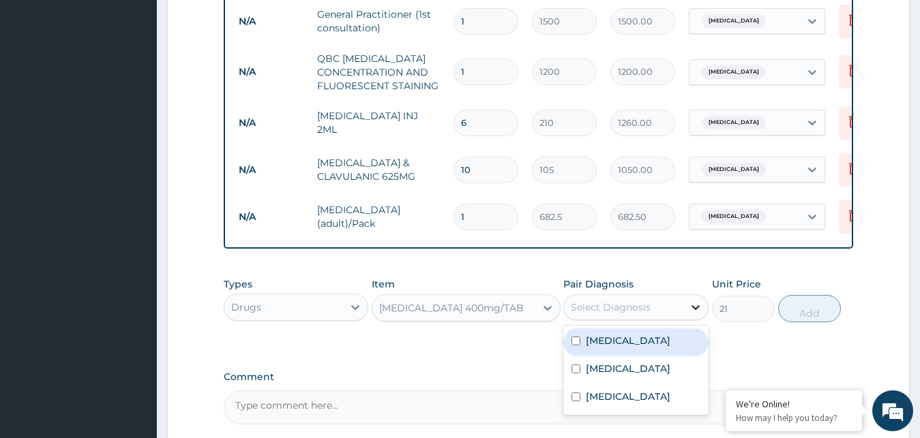
click at [693, 314] on icon at bounding box center [696, 308] width 14 height 14
click at [592, 348] on label "[MEDICAL_DATA]" at bounding box center [628, 341] width 85 height 14
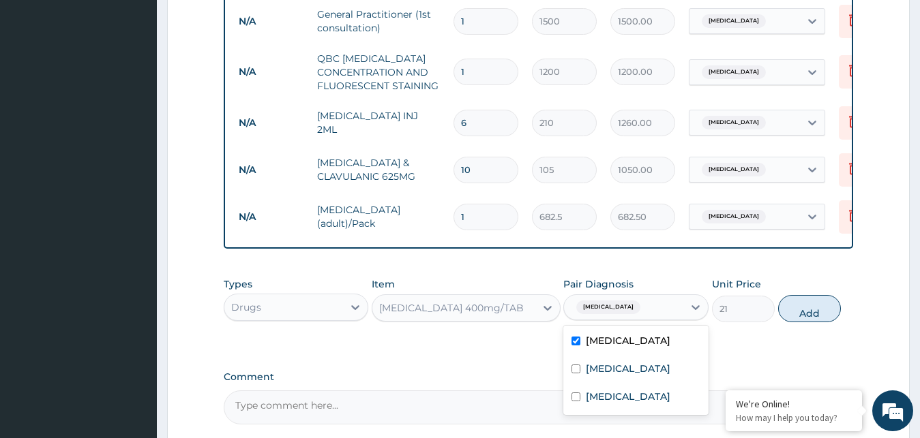
checkbox input "true"
click at [811, 316] on button "Add" at bounding box center [809, 308] width 63 height 27
type input "0"
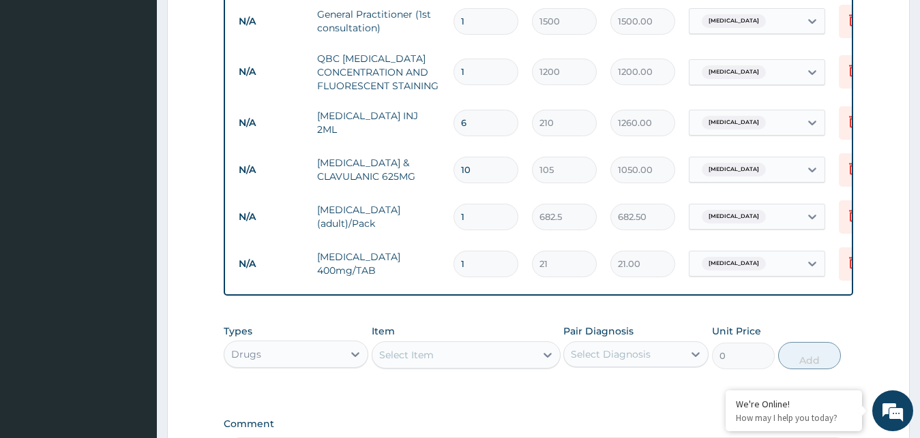
click at [498, 264] on input "1" at bounding box center [485, 264] width 65 height 27
type input "10"
type input "210.00"
type input "10"
click at [447, 365] on div "Select Item" at bounding box center [453, 355] width 163 height 22
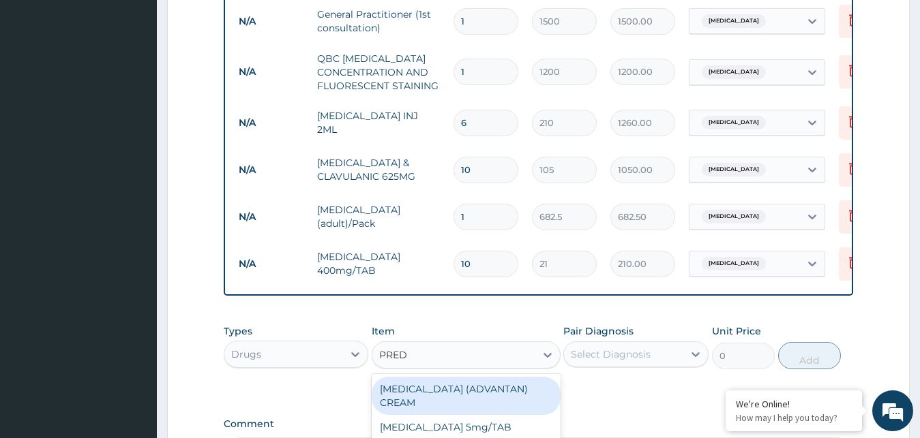
type input "PREDN"
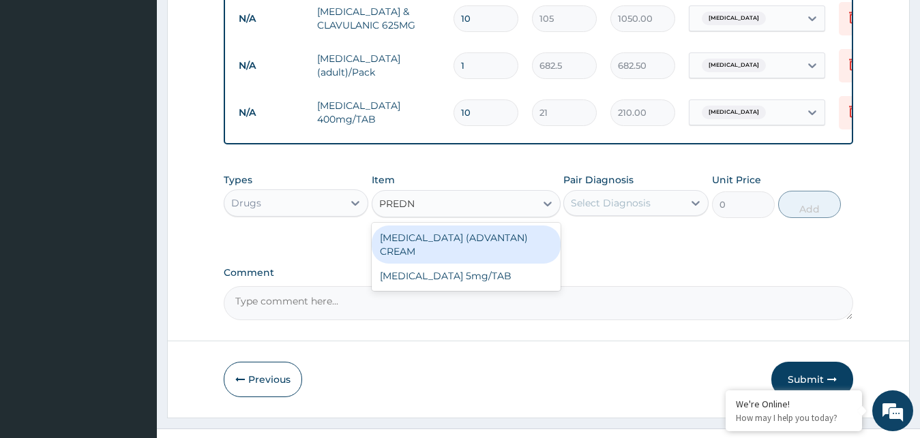
scroll to position [781, 0]
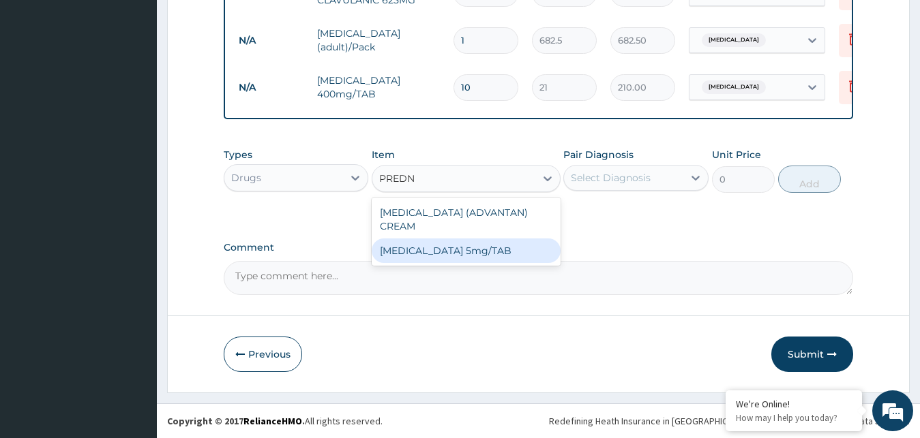
click at [504, 242] on div "[MEDICAL_DATA] 5mg/TAB" at bounding box center [466, 251] width 189 height 25
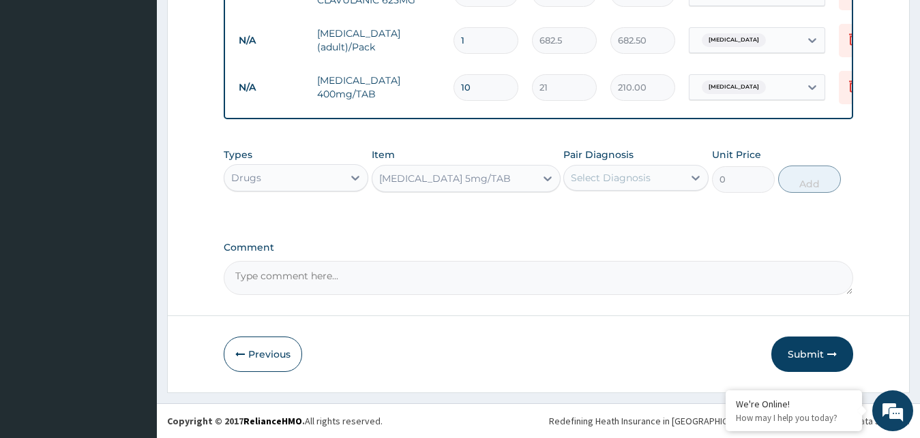
type input "3.15"
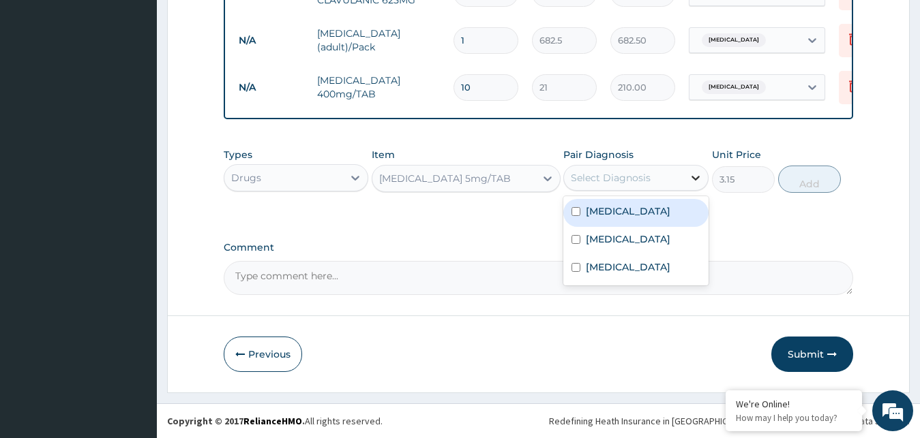
click at [697, 178] on icon at bounding box center [695, 178] width 8 height 5
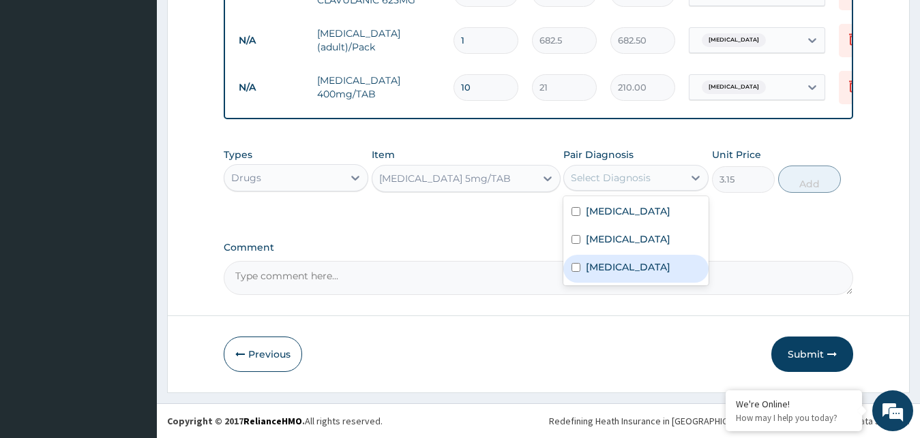
click at [634, 265] on label "[MEDICAL_DATA]" at bounding box center [628, 267] width 85 height 14
checkbox input "true"
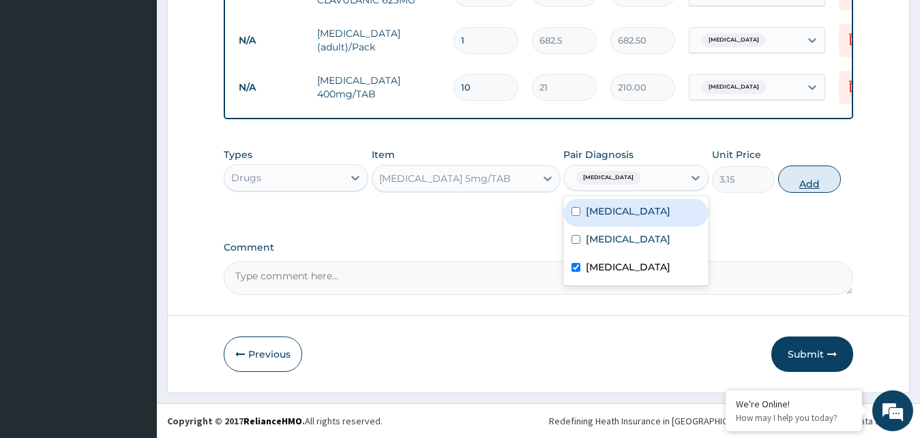
click at [785, 176] on button "Add" at bounding box center [809, 179] width 63 height 27
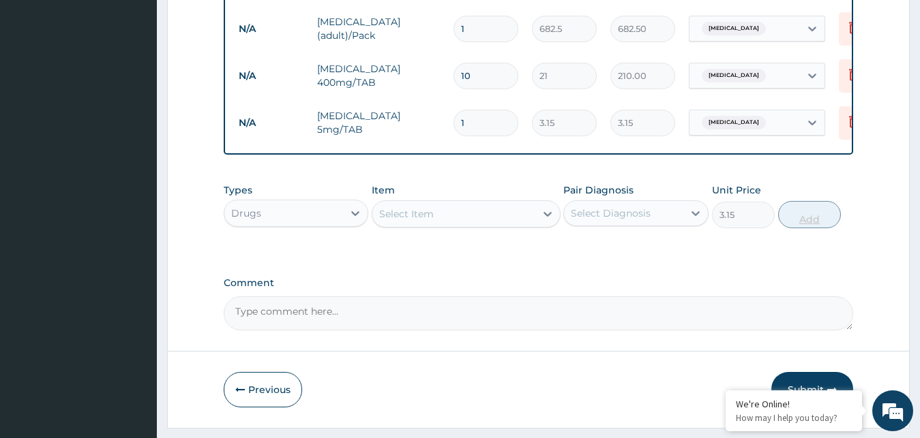
type input "0"
type input "0.00"
type input "2"
type input "6.30"
type input "20"
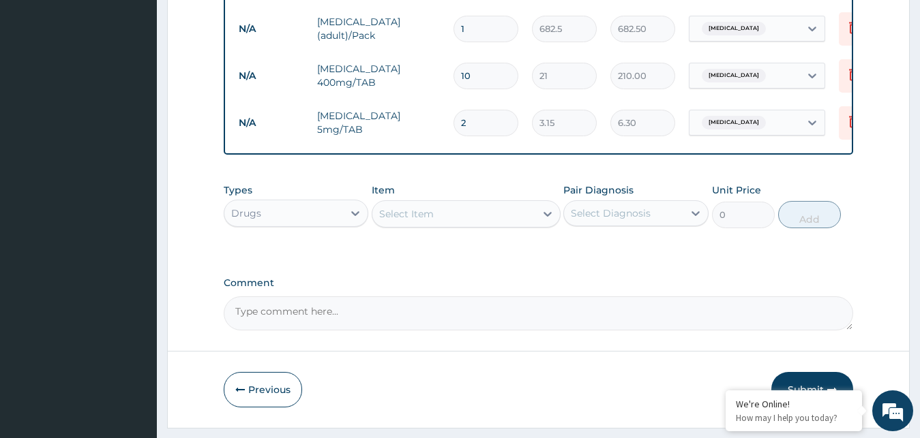
type input "63.00"
type input "20"
click at [480, 225] on div "Select Item" at bounding box center [453, 214] width 163 height 22
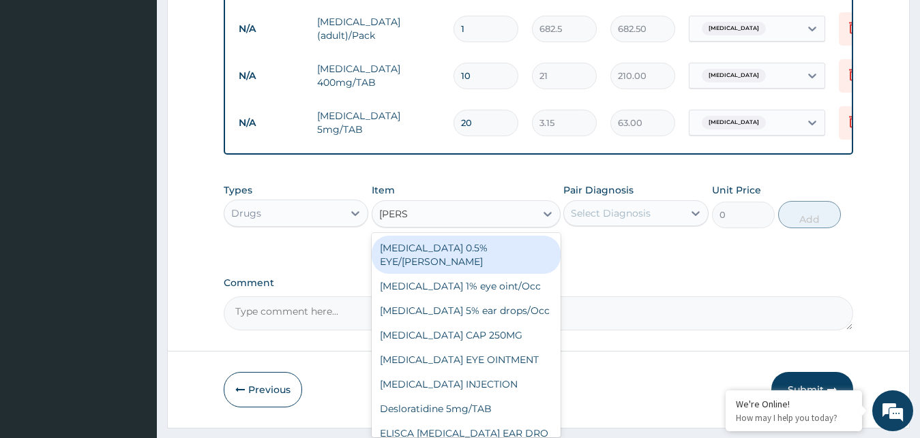
type input "LORAT"
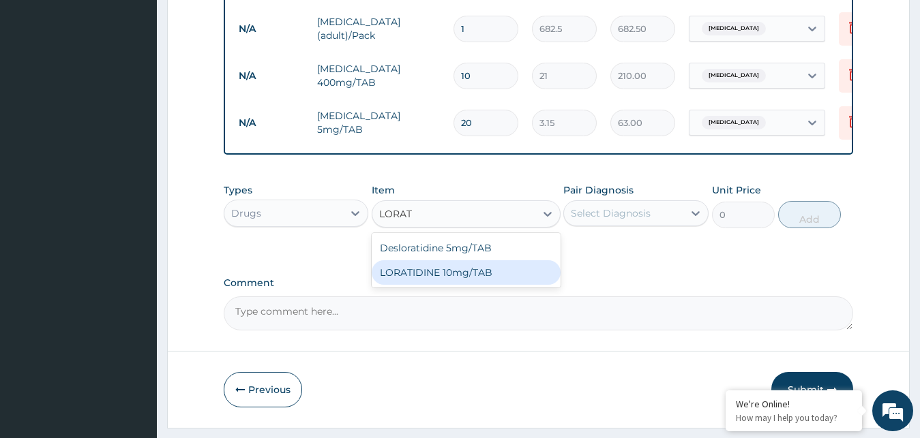
click at [466, 285] on div "LORATIDINE 10mg/TAB" at bounding box center [466, 272] width 189 height 25
type input "11.55"
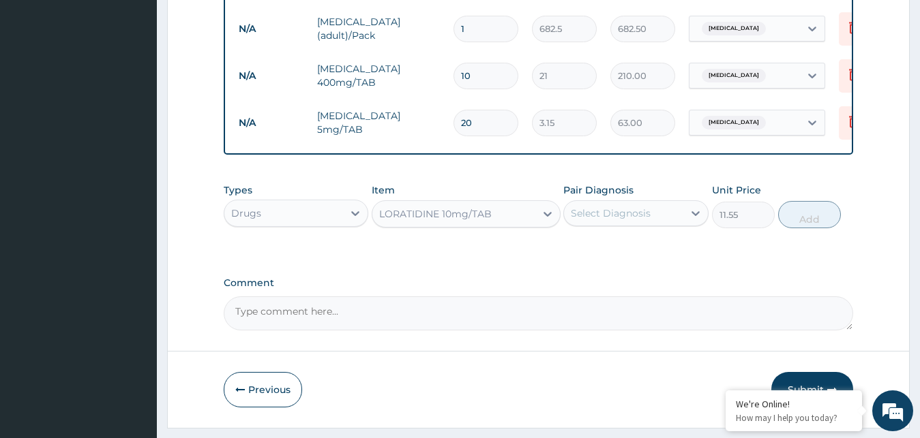
click at [528, 225] on div "LORATIDINE 10mg/TAB" at bounding box center [453, 214] width 163 height 22
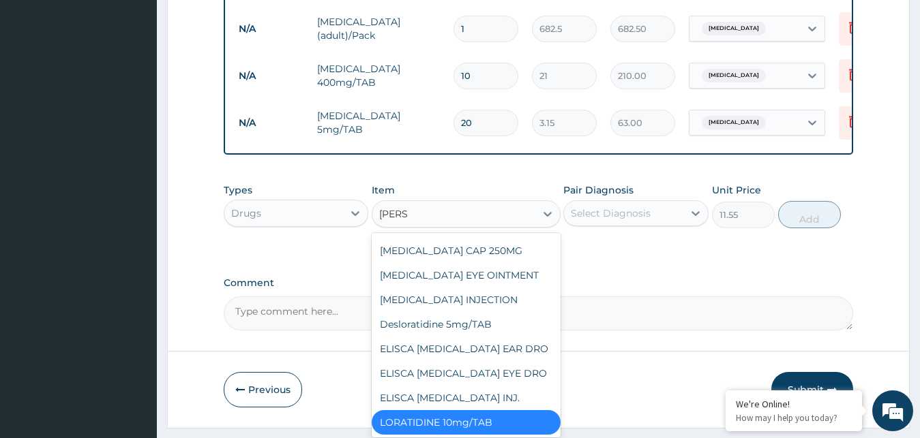
scroll to position [139, 0]
type input "LORAT"
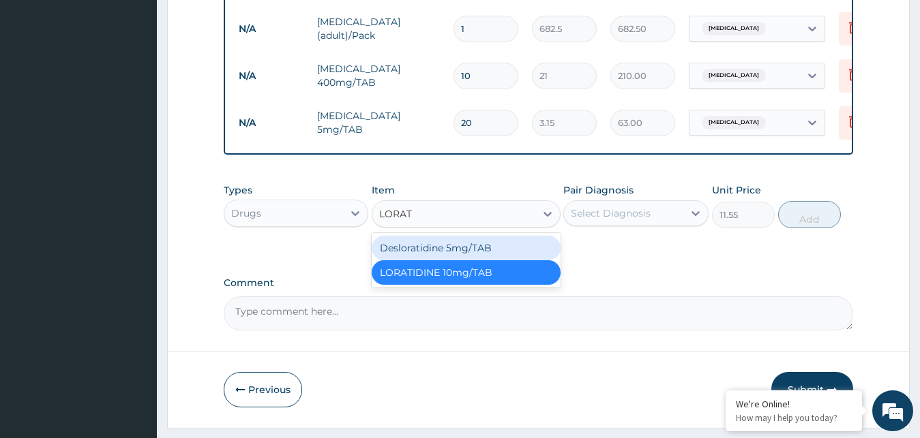
click at [468, 257] on div "Desloratidine 5mg/TAB" at bounding box center [466, 248] width 189 height 25
type input "23.62"
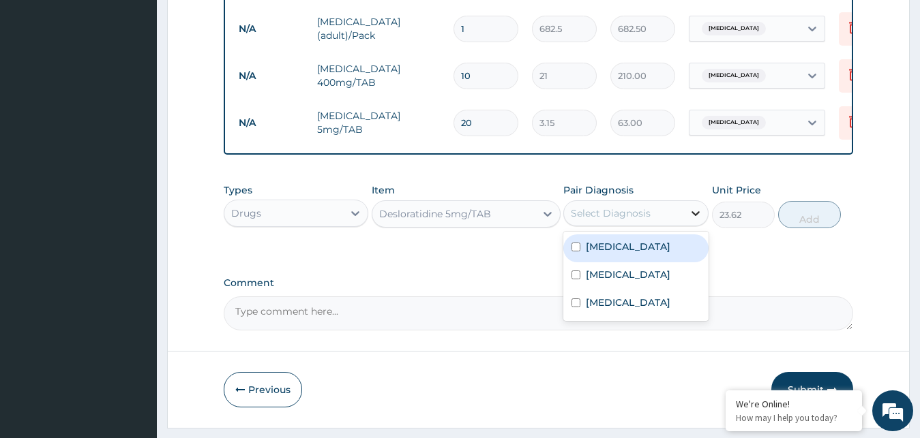
click at [696, 216] on icon at bounding box center [695, 213] width 8 height 5
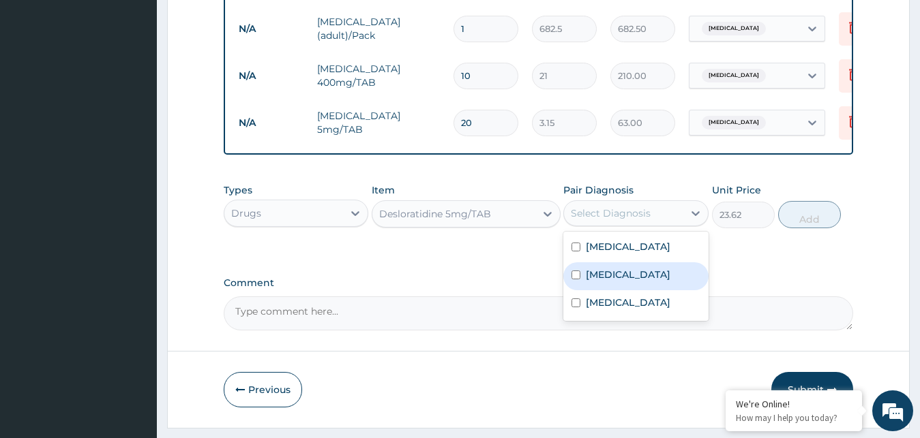
click at [633, 290] on div "[MEDICAL_DATA]" at bounding box center [635, 276] width 145 height 28
checkbox input "true"
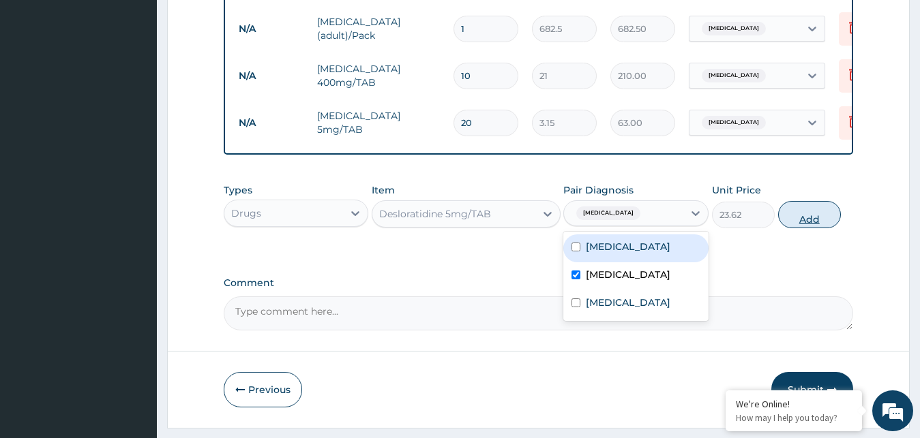
click at [792, 227] on button "Add" at bounding box center [809, 214] width 63 height 27
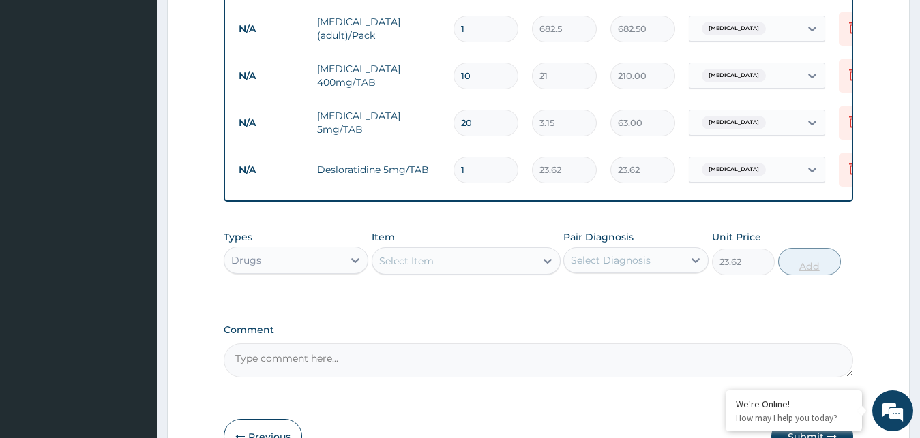
type input "0"
type input "10"
type input "236.20"
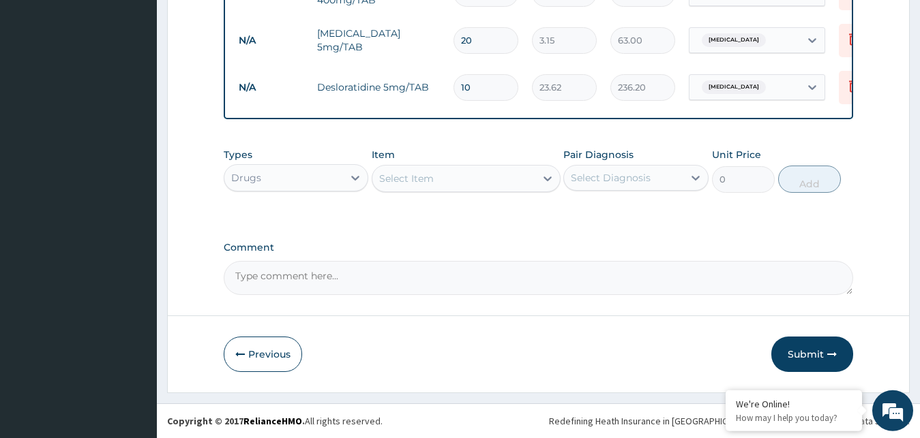
scroll to position [875, 0]
type input "10"
click at [804, 351] on button "Submit" at bounding box center [812, 354] width 82 height 35
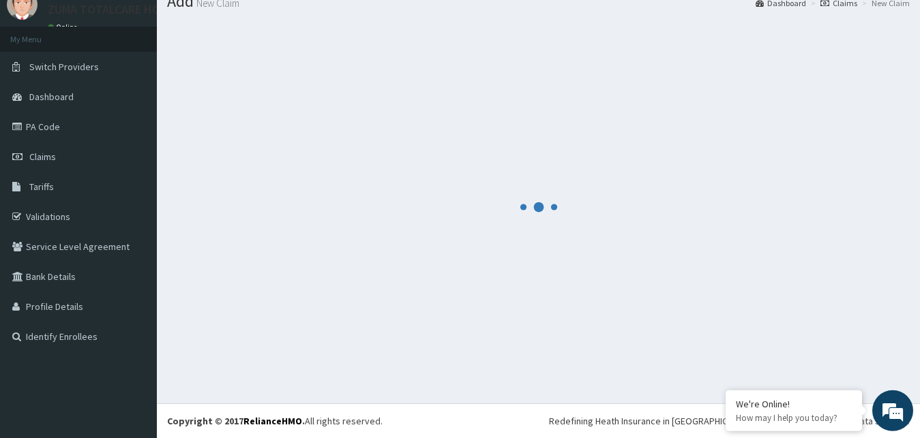
scroll to position [52, 0]
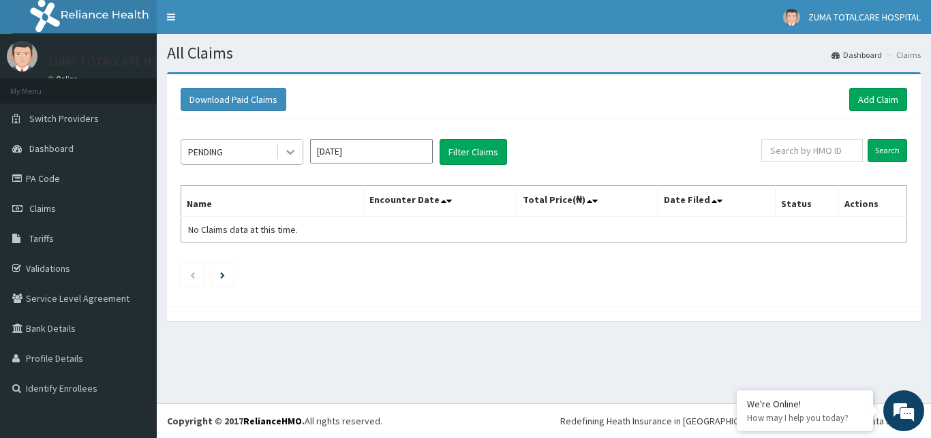
click at [290, 150] on icon at bounding box center [291, 152] width 14 height 14
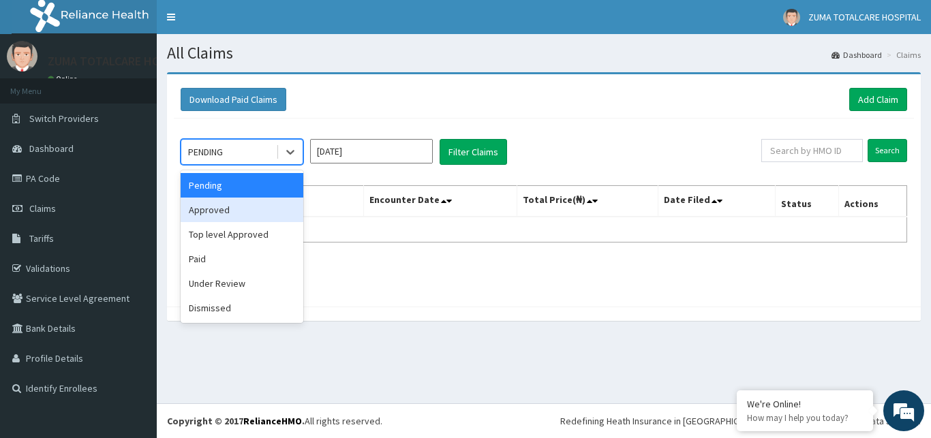
click at [245, 217] on div "Approved" at bounding box center [242, 210] width 123 height 25
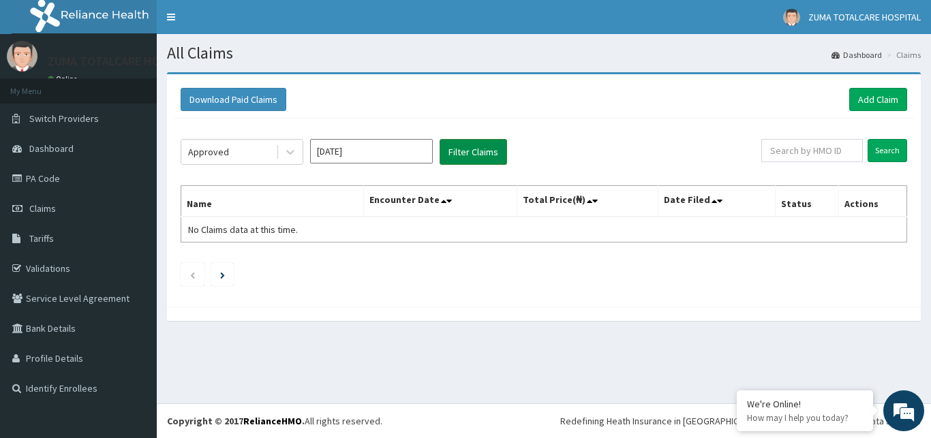
click at [449, 147] on button "Filter Claims" at bounding box center [473, 152] width 67 height 26
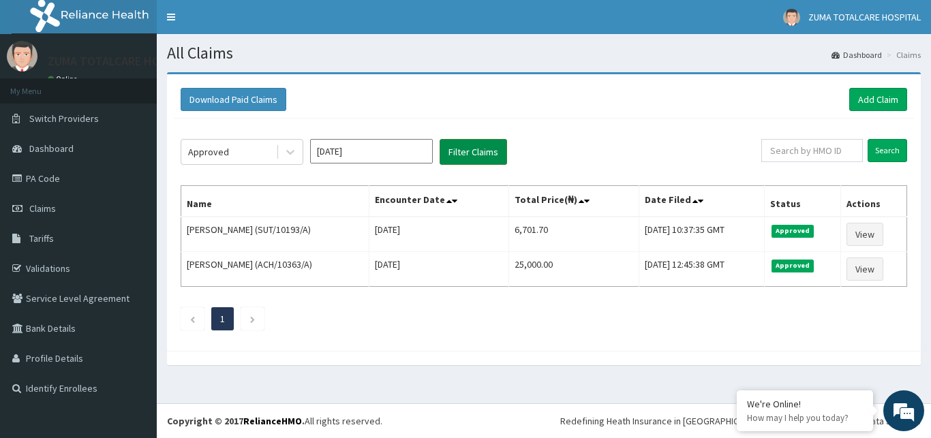
click at [451, 147] on button "Filter Claims" at bounding box center [473, 152] width 67 height 26
click at [370, 160] on input "Jul 2025" at bounding box center [371, 151] width 123 height 25
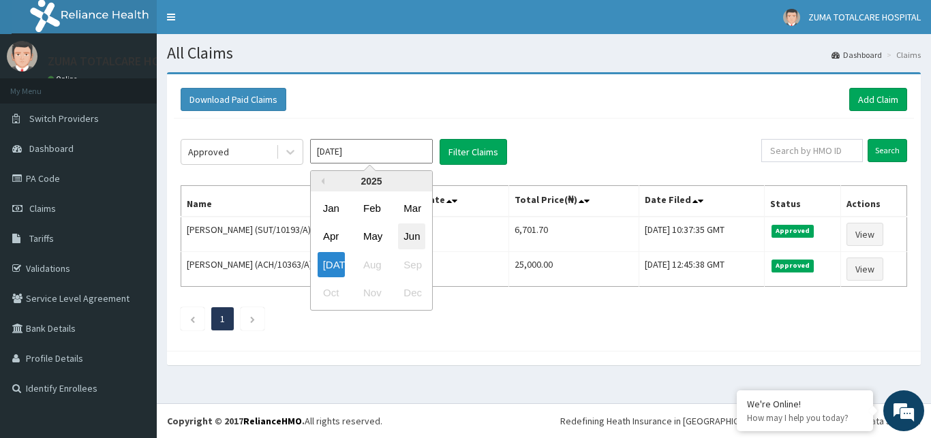
click at [415, 236] on div "Jun" at bounding box center [411, 236] width 27 height 25
type input "May 2025"
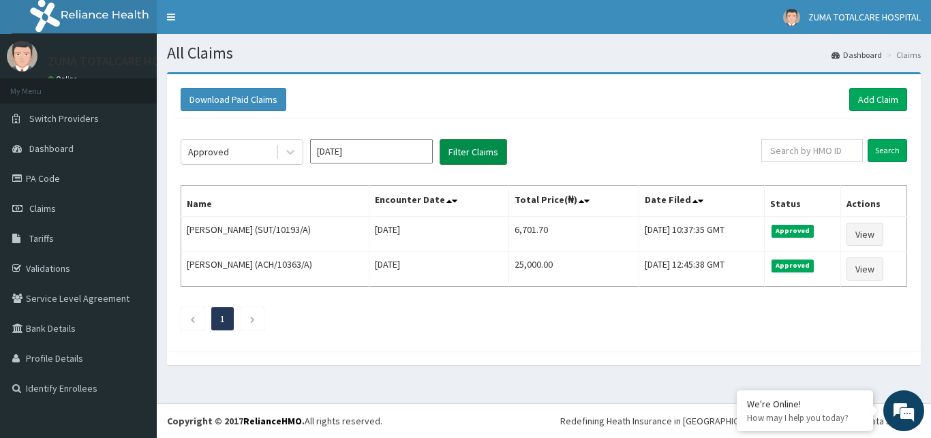
click at [455, 148] on button "Filter Claims" at bounding box center [473, 152] width 67 height 26
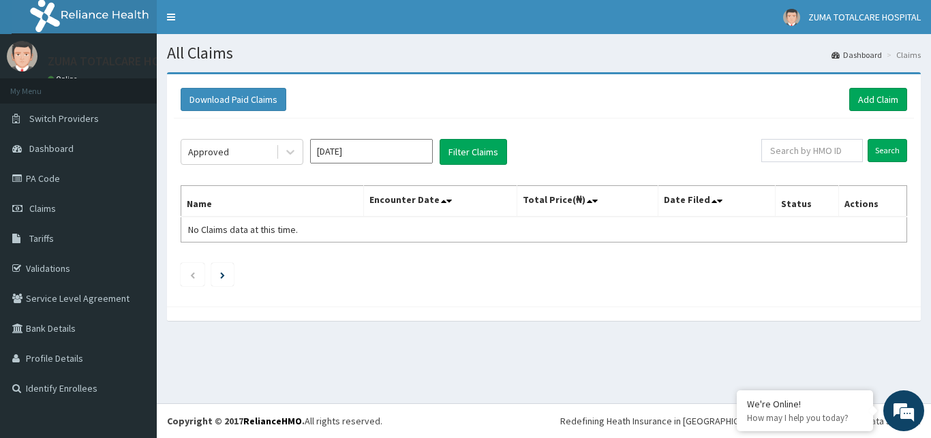
click at [421, 151] on input "May 2025" at bounding box center [371, 151] width 123 height 25
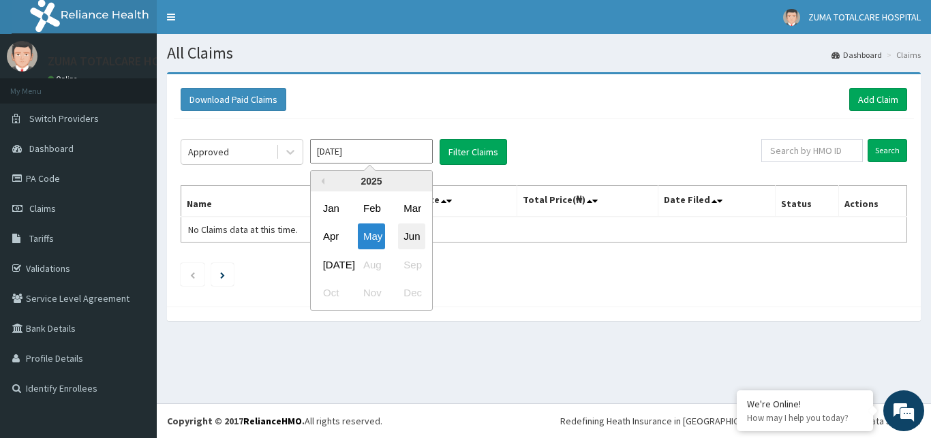
click at [405, 237] on div "Jun" at bounding box center [411, 236] width 27 height 25
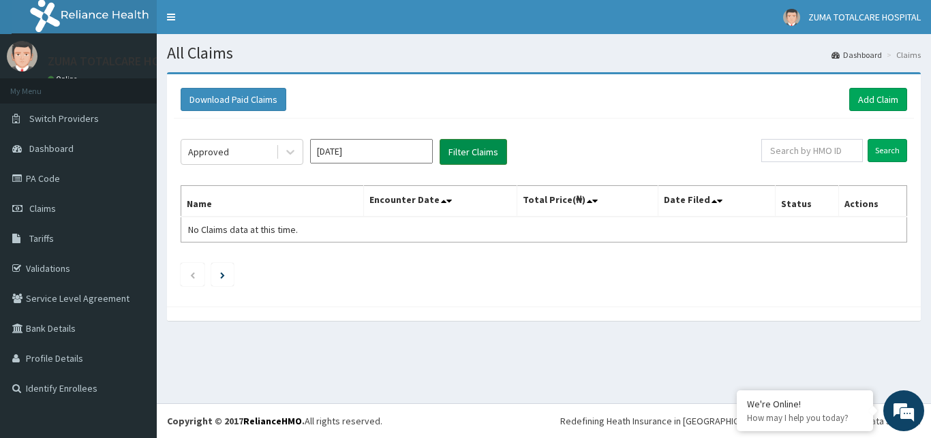
click at [466, 142] on button "Filter Claims" at bounding box center [473, 152] width 67 height 26
click at [466, 140] on button "Filter Claims" at bounding box center [473, 152] width 67 height 26
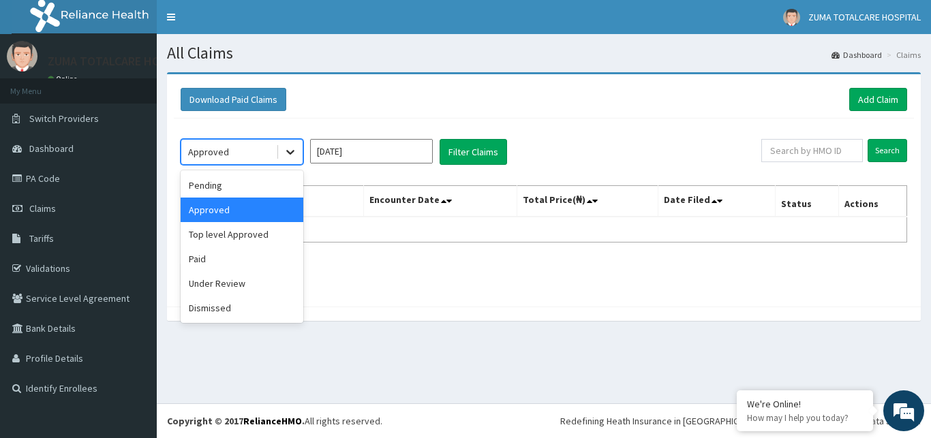
click at [292, 154] on icon at bounding box center [291, 152] width 14 height 14
click at [209, 263] on div "Paid" at bounding box center [242, 259] width 123 height 25
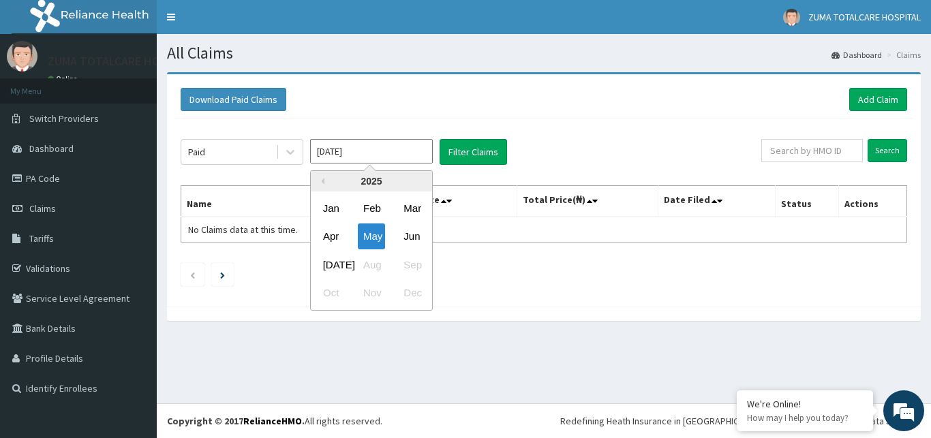
click at [364, 149] on input "May 2025" at bounding box center [371, 151] width 123 height 25
click at [406, 233] on div "Jun" at bounding box center [411, 236] width 27 height 25
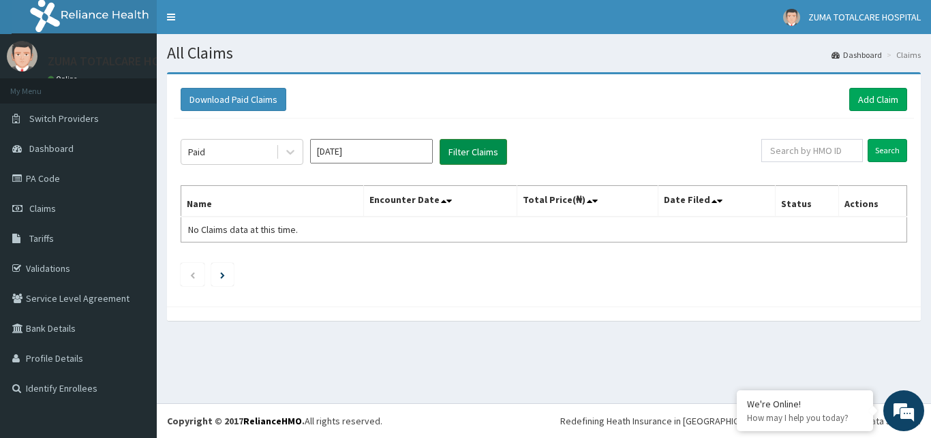
click at [471, 147] on button "Filter Claims" at bounding box center [473, 152] width 67 height 26
click at [471, 146] on button "Filter Claims" at bounding box center [473, 152] width 67 height 26
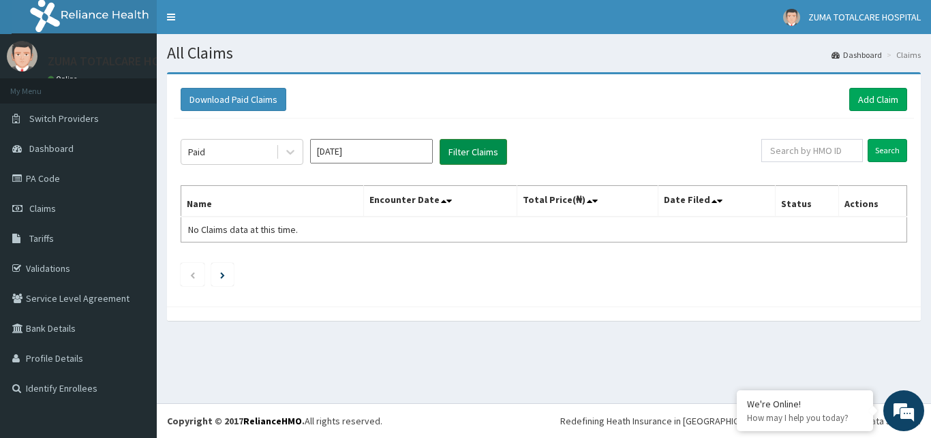
click at [471, 140] on button "Filter Claims" at bounding box center [473, 152] width 67 height 26
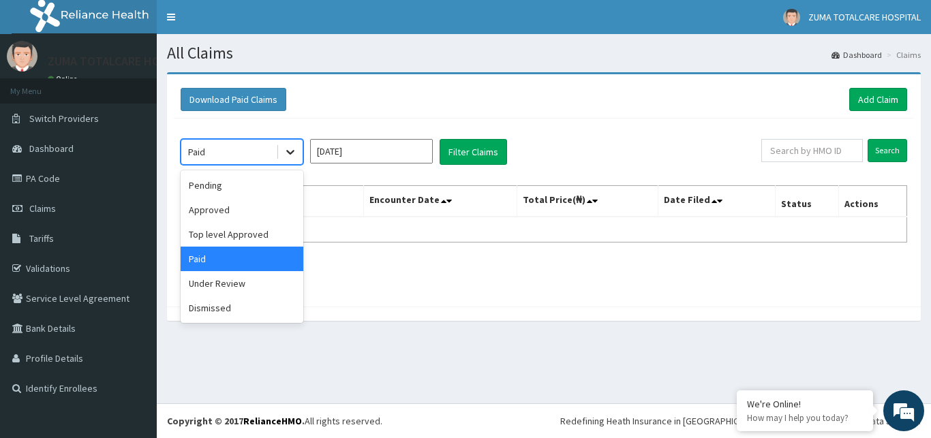
click at [290, 147] on icon at bounding box center [291, 152] width 14 height 14
